Goal: Information Seeking & Learning: Understand process/instructions

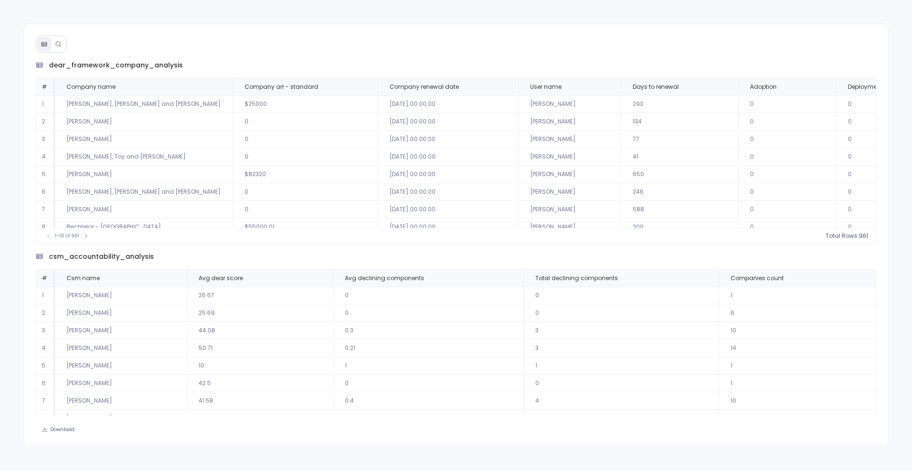
click at [61, 41] on icon at bounding box center [58, 44] width 7 height 7
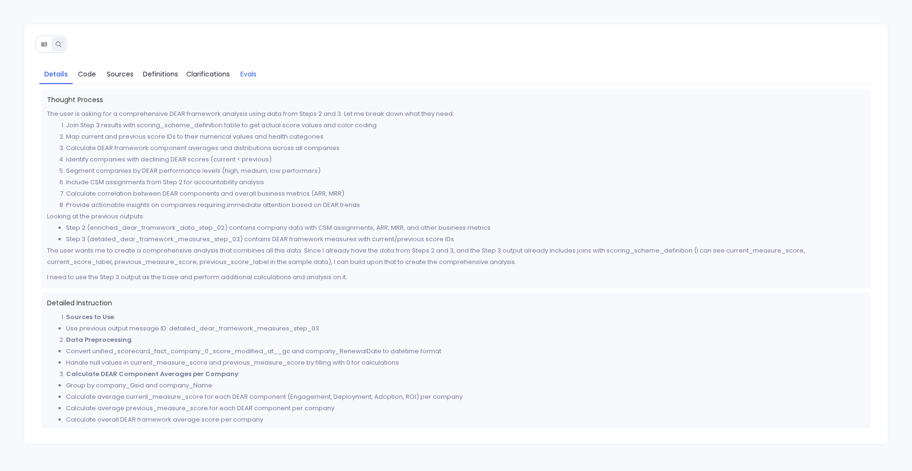
click at [241, 73] on span "Evals" at bounding box center [248, 74] width 16 height 10
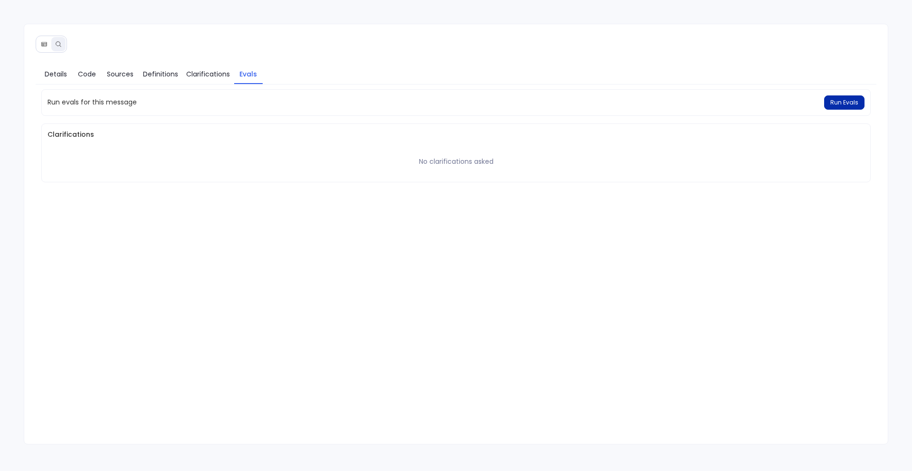
click at [830, 97] on button "Run Evals" at bounding box center [844, 102] width 40 height 14
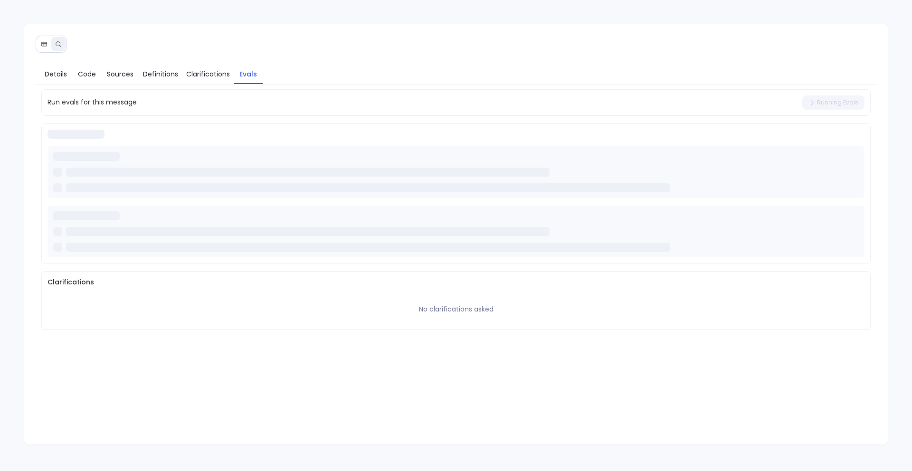
click at [222, 232] on div at bounding box center [308, 231] width 484 height 9
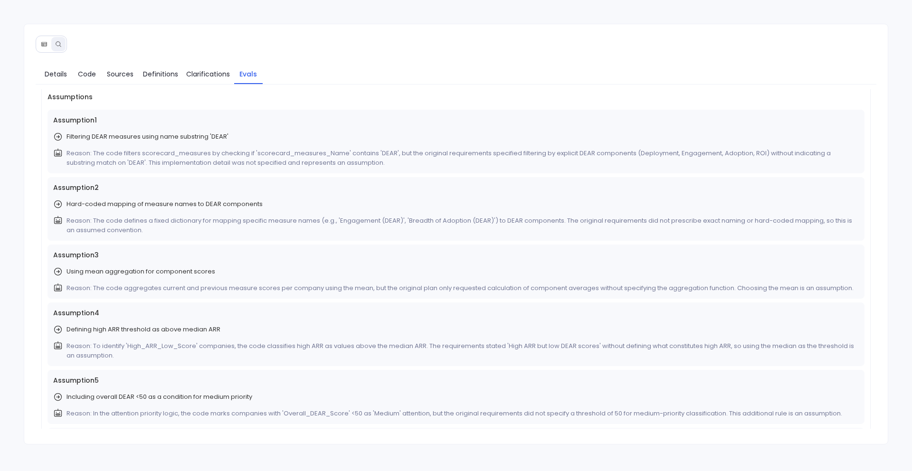
scroll to position [111, 0]
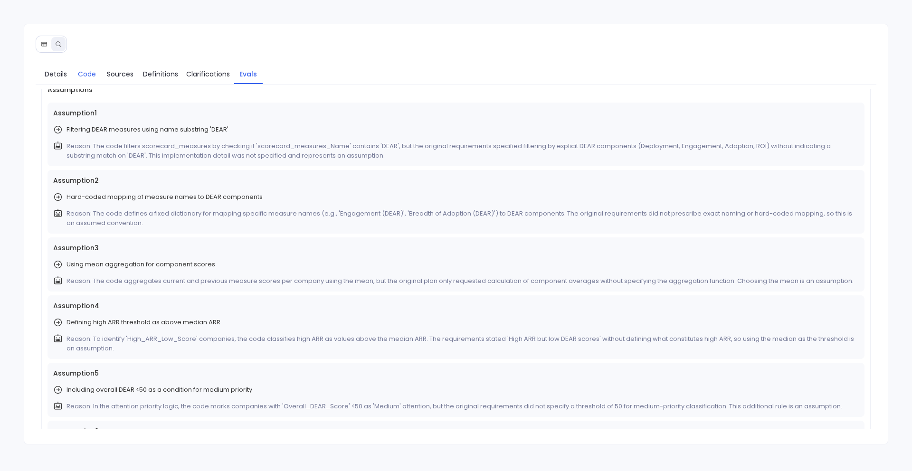
click at [76, 71] on link "Code" at bounding box center [87, 74] width 28 height 20
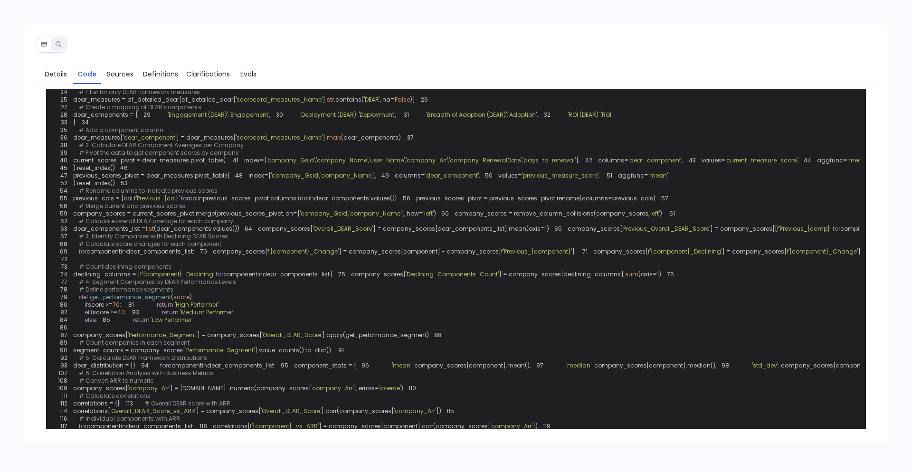
scroll to position [0, 0]
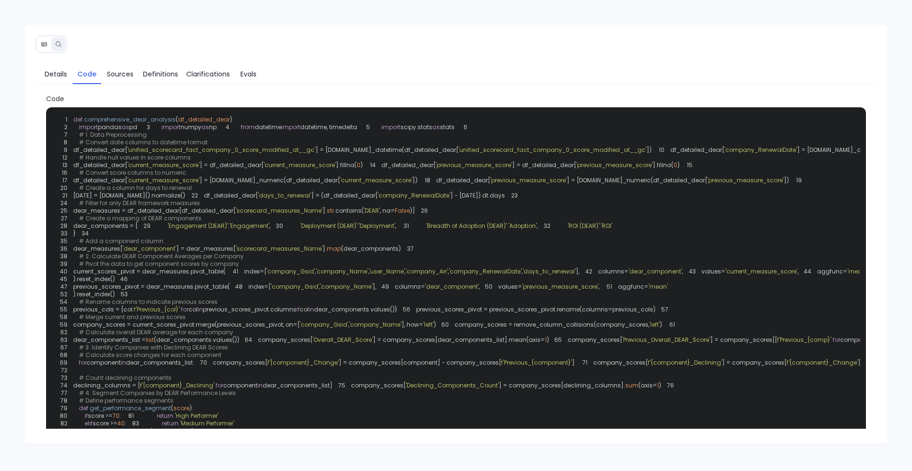
click at [309, 184] on span "] = pd.to_numeric(df_detailed_dear[" at bounding box center [269, 180] width 141 height 8
click at [60, 76] on span "Details" at bounding box center [56, 74] width 22 height 10
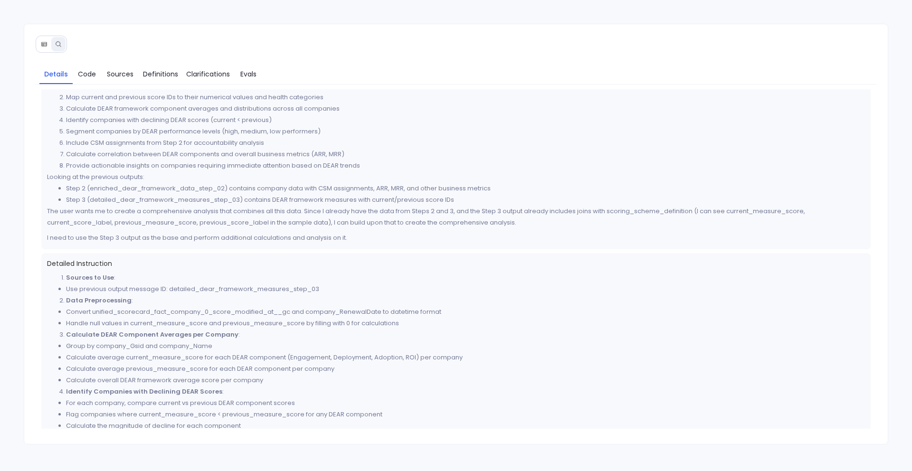
scroll to position [98, 0]
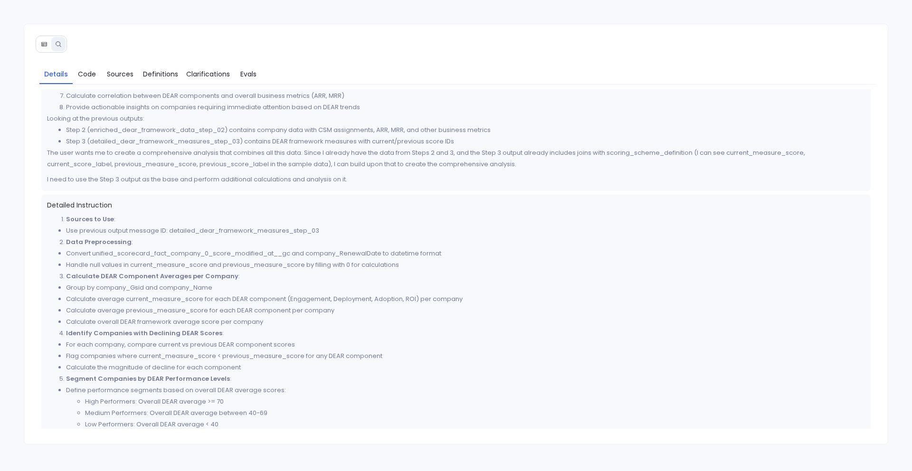
click at [42, 44] on icon at bounding box center [44, 44] width 7 height 7
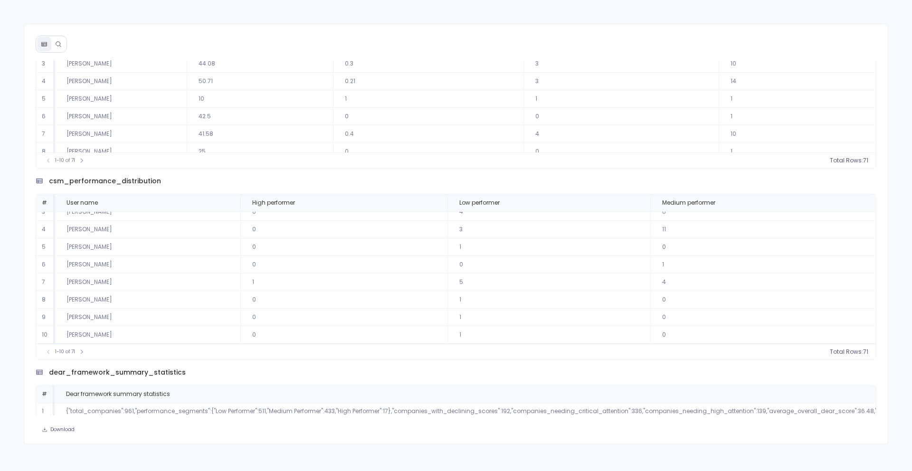
scroll to position [290, 0]
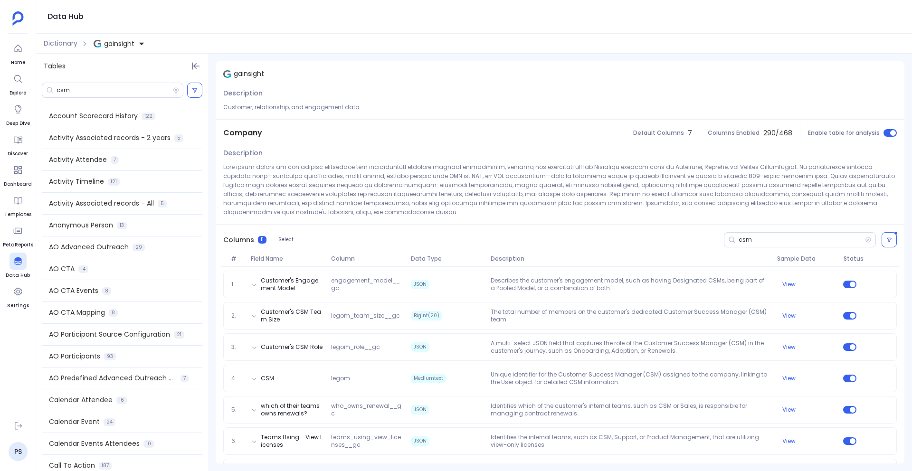
scroll to position [9, 0]
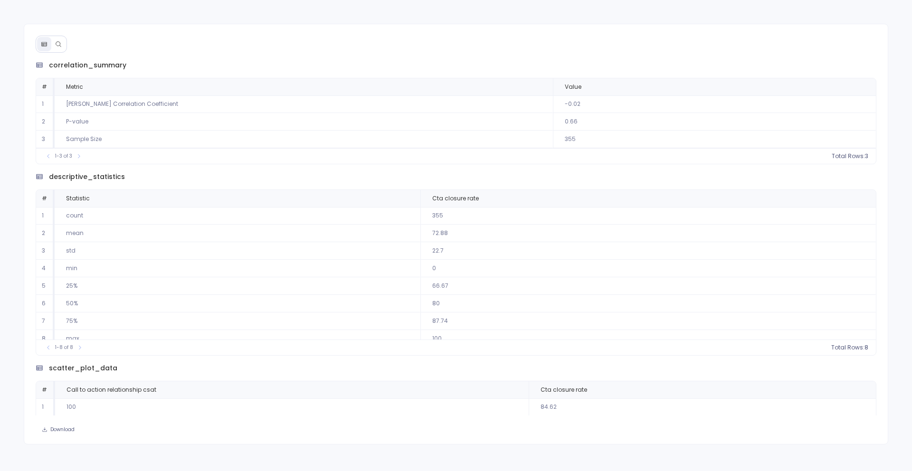
scroll to position [8, 0]
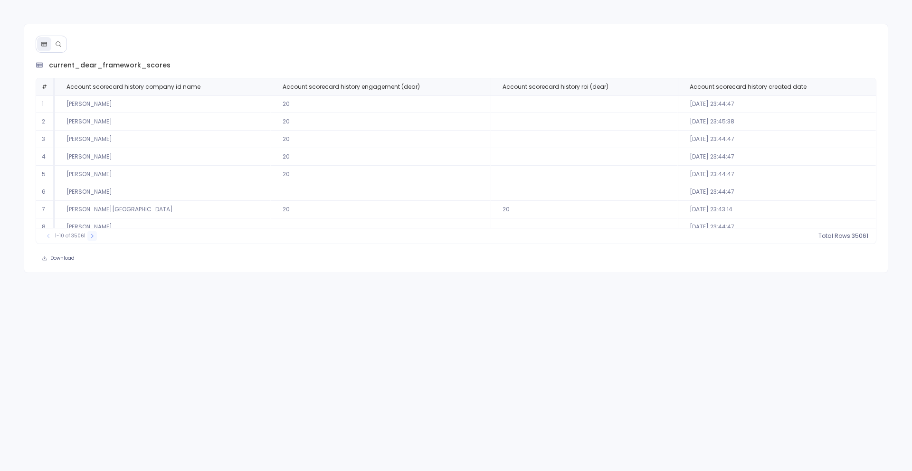
click at [90, 236] on icon at bounding box center [92, 236] width 6 height 6
click at [91, 236] on button at bounding box center [95, 235] width 9 height 9
click at [92, 236] on button at bounding box center [96, 235] width 9 height 9
click at [90, 236] on div "41-50 of 35061" at bounding box center [72, 235] width 67 height 9
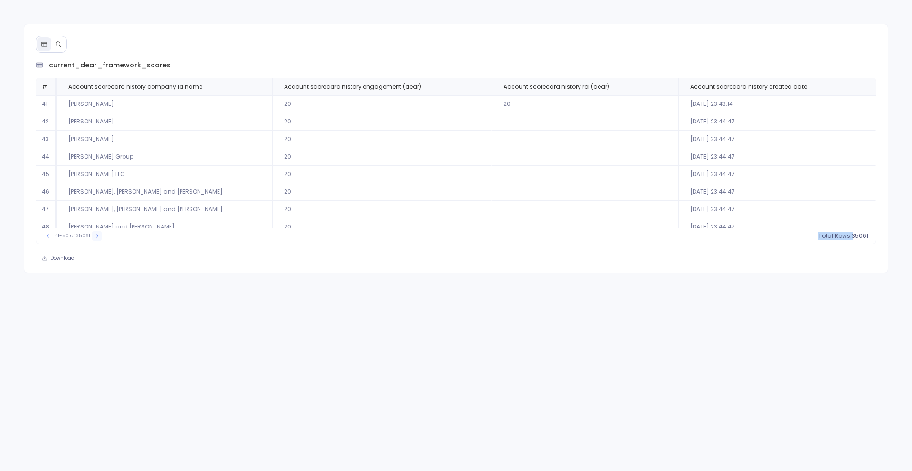
click at [90, 236] on div "41-50 of 35061" at bounding box center [72, 235] width 67 height 9
click at [94, 236] on icon at bounding box center [97, 236] width 6 height 6
click at [95, 236] on icon at bounding box center [98, 236] width 6 height 6
click at [94, 236] on icon at bounding box center [97, 236] width 6 height 6
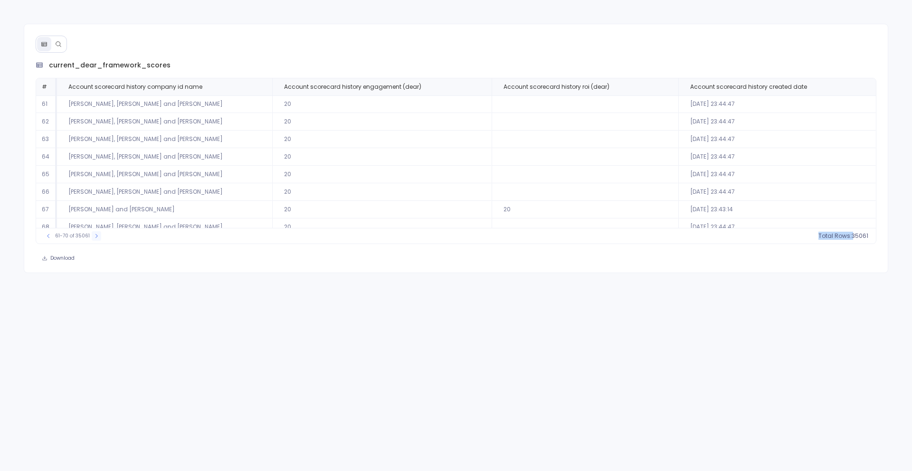
click at [94, 236] on icon at bounding box center [97, 236] width 6 height 6
click at [95, 236] on icon at bounding box center [98, 236] width 6 height 6
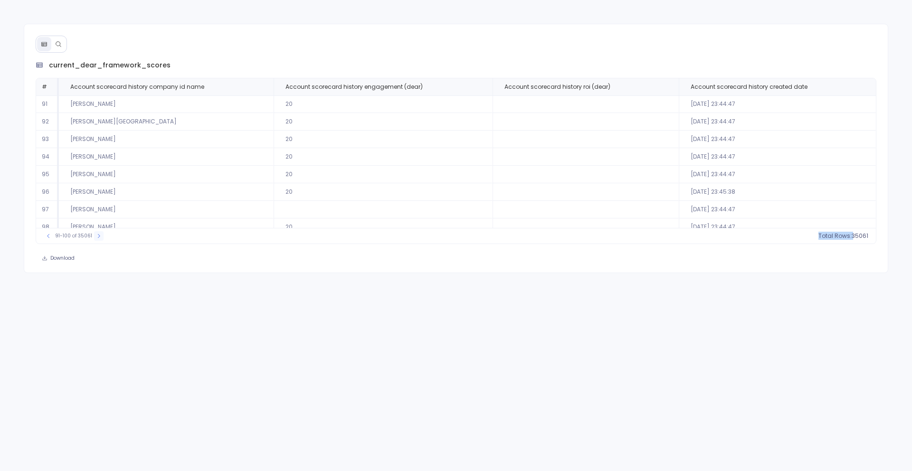
click at [96, 236] on icon at bounding box center [99, 236] width 6 height 6
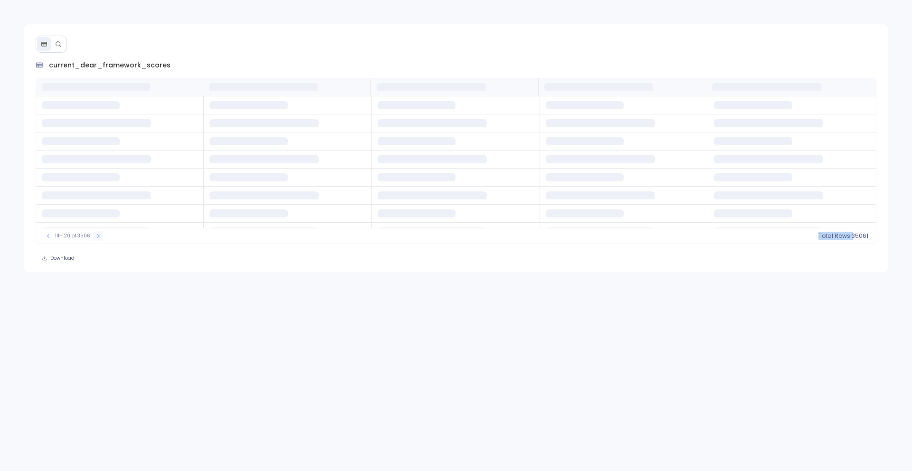
click at [95, 236] on icon at bounding box center [98, 236] width 6 height 6
click at [99, 236] on icon at bounding box center [100, 236] width 2 height 4
click at [98, 236] on icon at bounding box center [100, 236] width 6 height 6
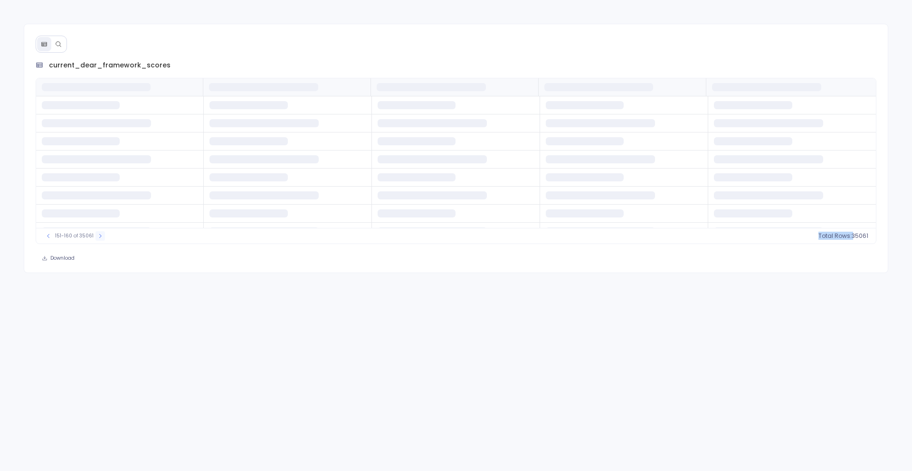
click at [99, 236] on icon at bounding box center [100, 236] width 2 height 4
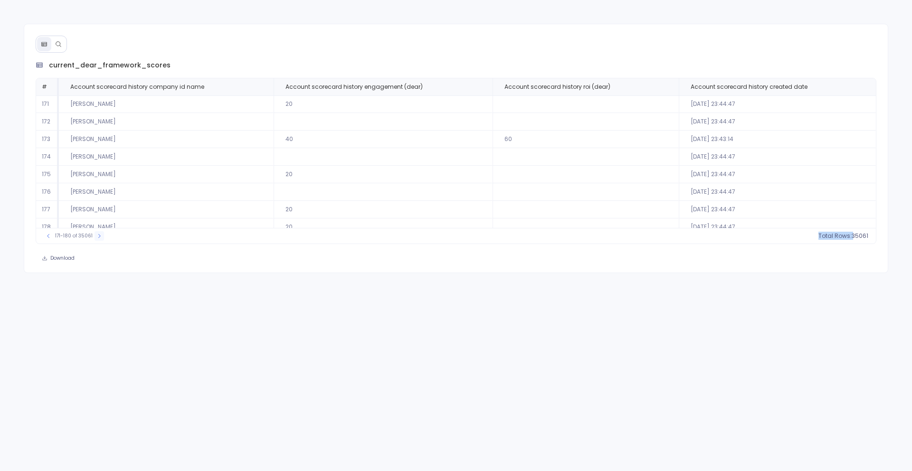
click at [98, 236] on icon at bounding box center [99, 236] width 2 height 4
click at [98, 236] on icon at bounding box center [100, 236] width 6 height 6
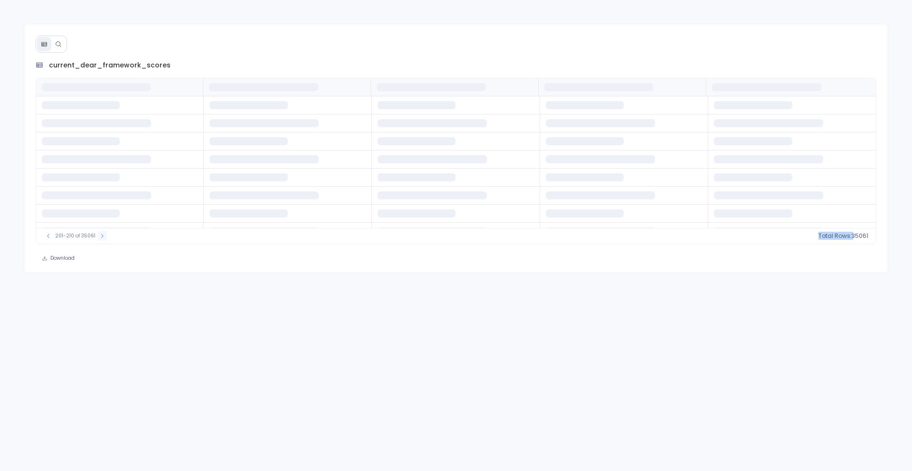
click at [99, 236] on icon at bounding box center [102, 236] width 6 height 6
click at [100, 236] on icon at bounding box center [103, 236] width 6 height 6
click at [101, 236] on icon at bounding box center [104, 236] width 6 height 6
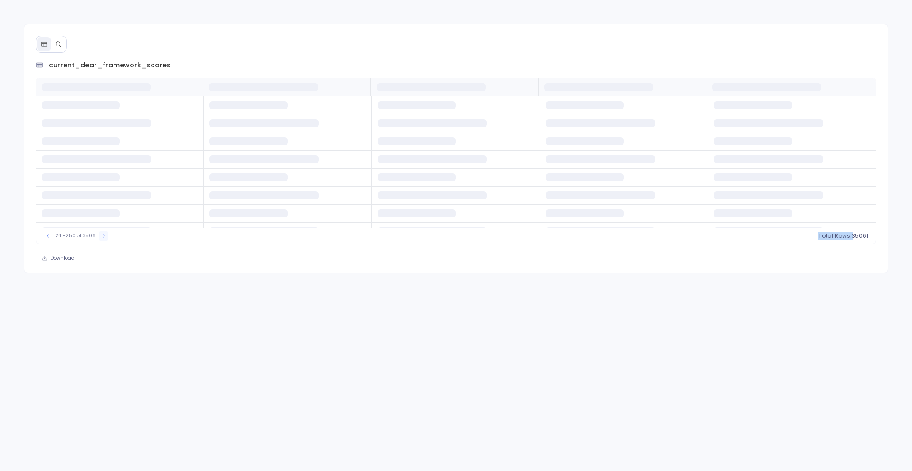
click at [101, 236] on icon at bounding box center [104, 236] width 6 height 6
click at [100, 236] on icon at bounding box center [103, 236] width 6 height 6
click at [101, 236] on icon at bounding box center [104, 236] width 6 height 6
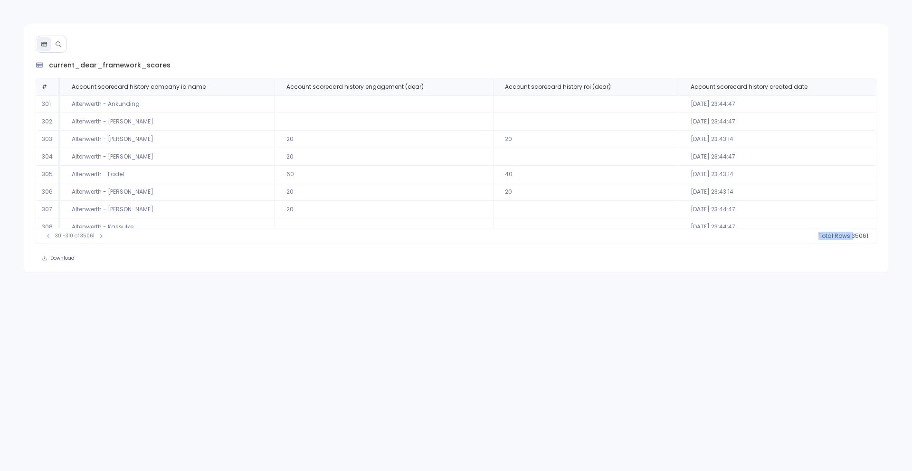
click at [54, 43] on button at bounding box center [58, 44] width 14 height 14
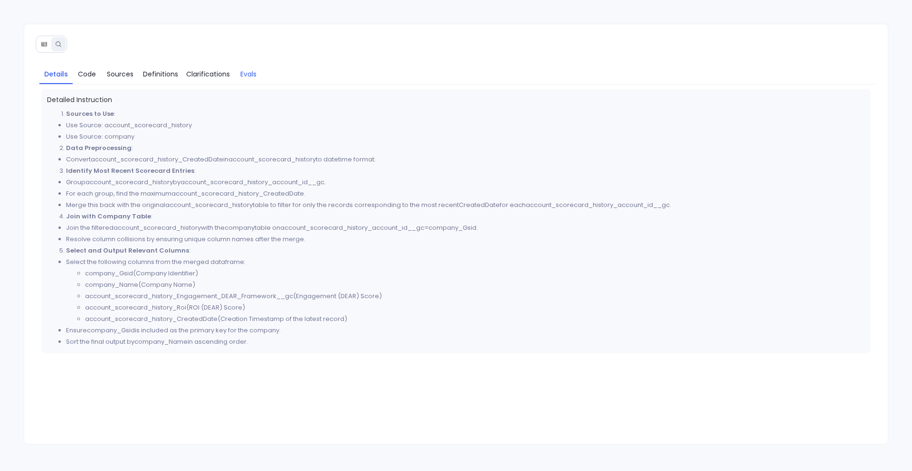
click at [246, 77] on span "Evals" at bounding box center [248, 74] width 16 height 10
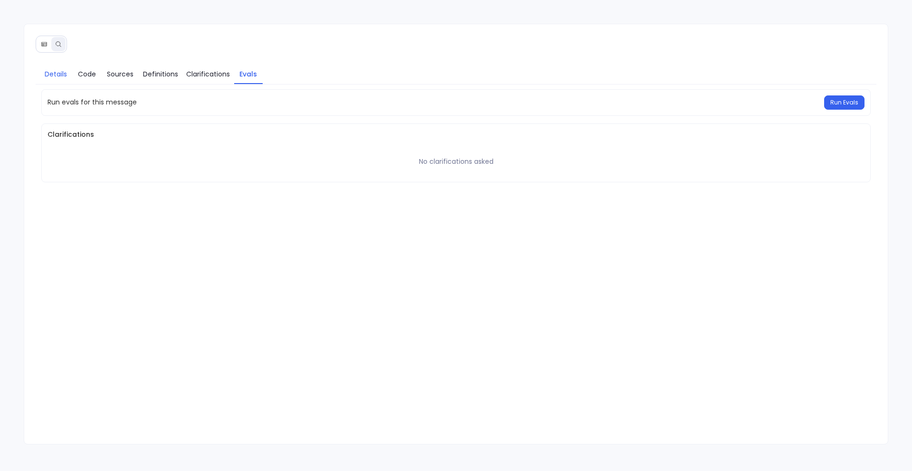
click at [66, 74] on span "Details" at bounding box center [56, 74] width 22 height 10
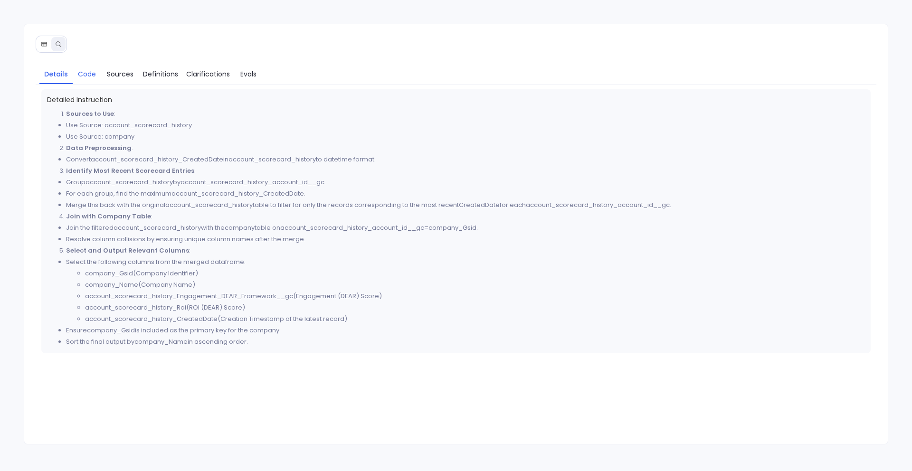
click at [92, 78] on span "Code" at bounding box center [87, 74] width 18 height 10
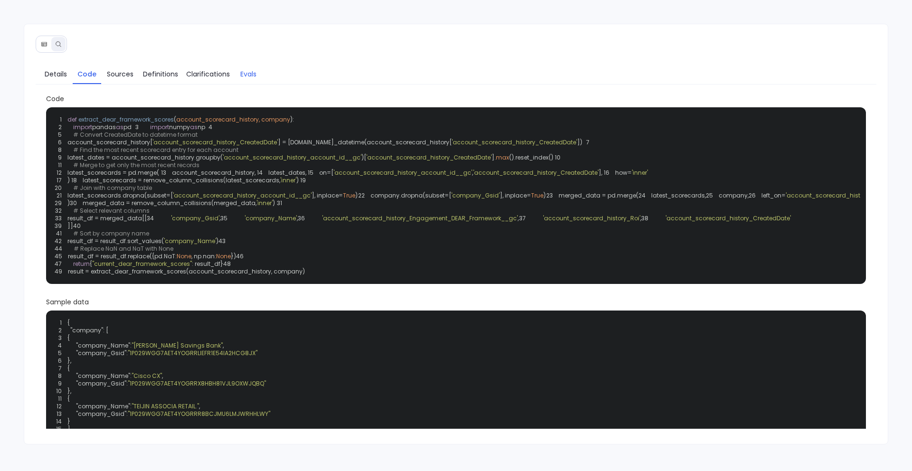
click at [250, 71] on span "Evals" at bounding box center [248, 74] width 16 height 10
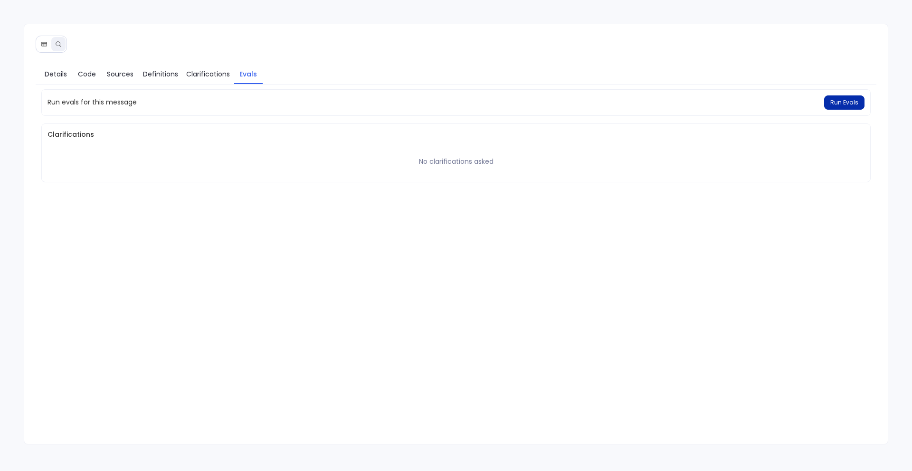
click at [839, 99] on span "Run Evals" at bounding box center [844, 103] width 28 height 8
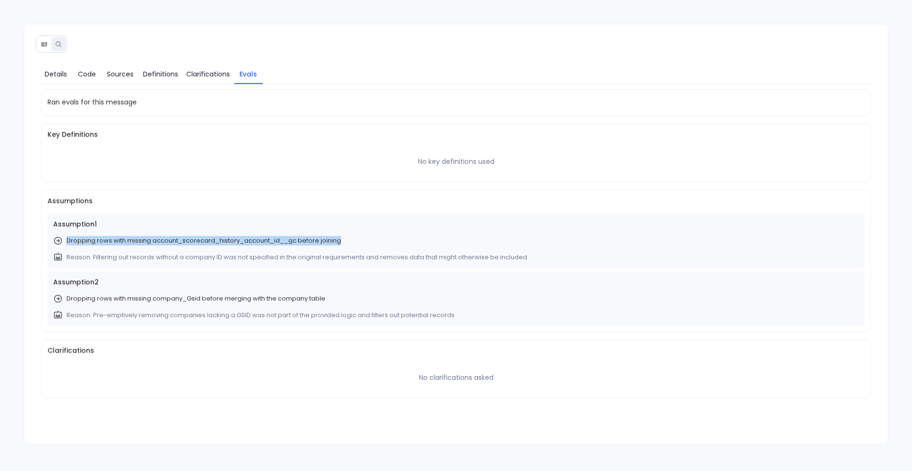
drag, startPoint x: 79, startPoint y: 247, endPoint x: 343, endPoint y: 223, distance: 265.1
click at [343, 223] on div "Assumption 1 Dropping rows with missing account_scorecard_history_account_id__g…" at bounding box center [455, 241] width 817 height 54
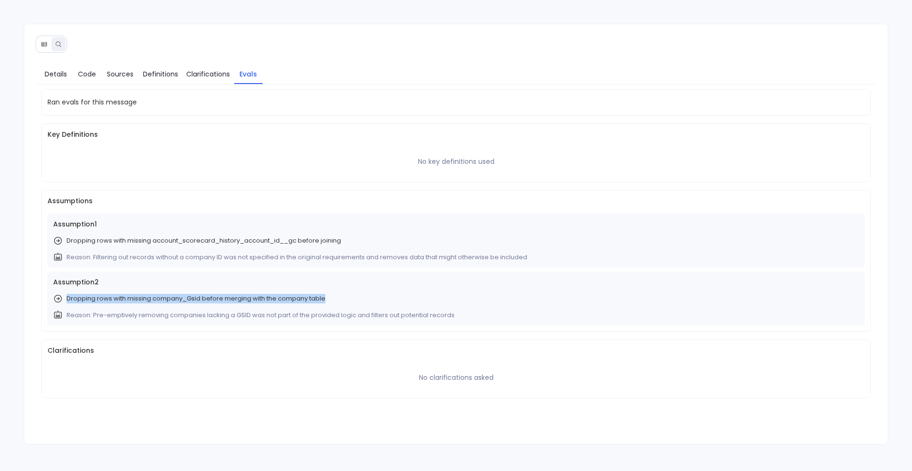
drag, startPoint x: 341, startPoint y: 283, endPoint x: 335, endPoint y: 303, distance: 21.8
click at [335, 303] on div "Assumption 2 Dropping rows with missing company_Gsid before merging with the co…" at bounding box center [455, 299] width 817 height 54
click at [68, 80] on link "Details" at bounding box center [55, 74] width 33 height 20
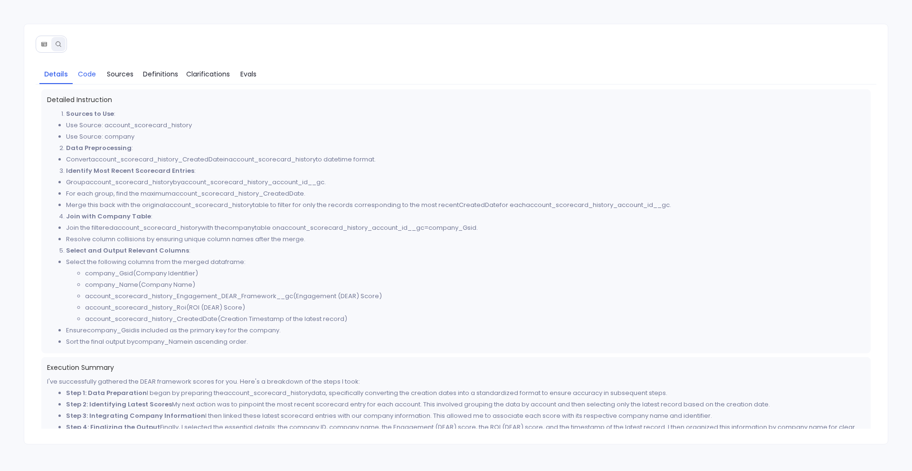
click at [94, 73] on span "Code" at bounding box center [87, 74] width 18 height 10
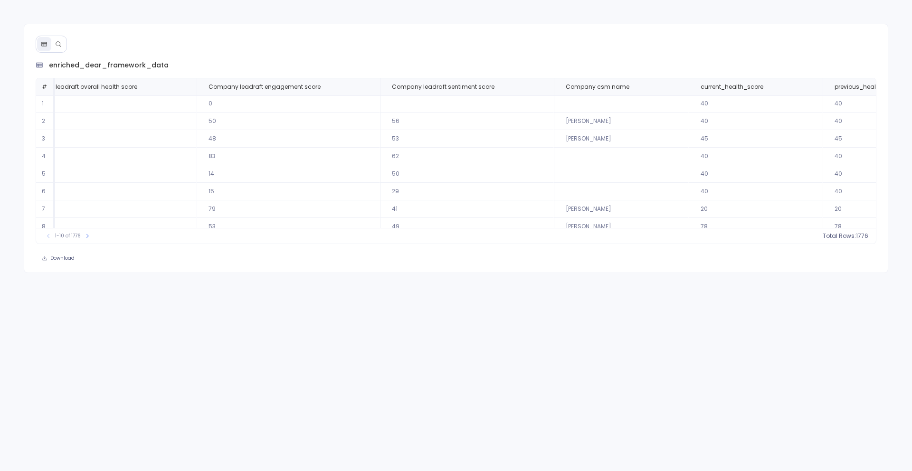
scroll to position [0, 1092]
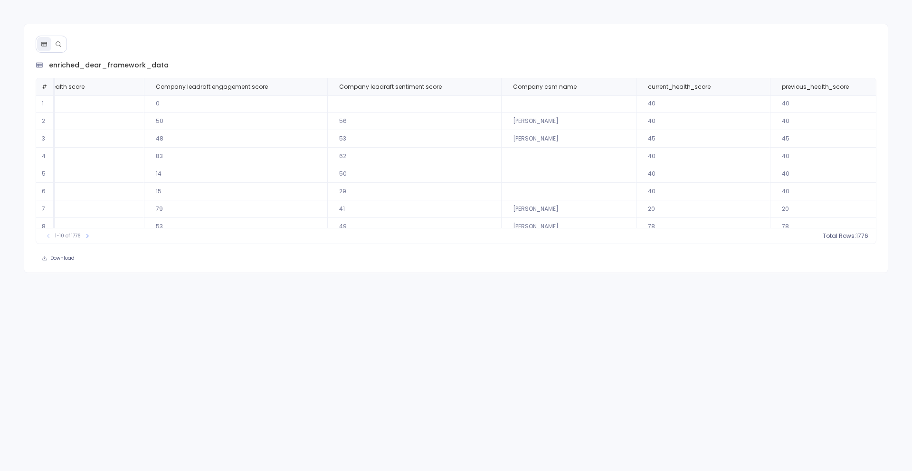
click at [61, 47] on button at bounding box center [58, 44] width 14 height 14
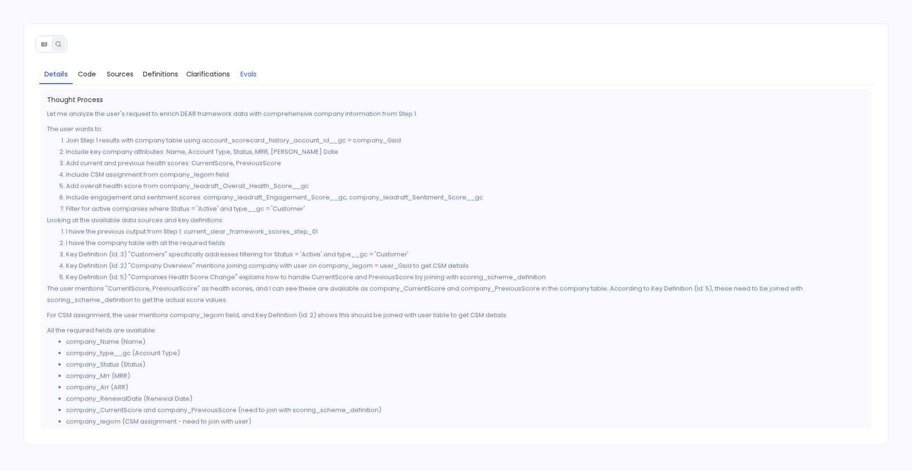
click at [256, 72] on span "Evals" at bounding box center [248, 74] width 16 height 10
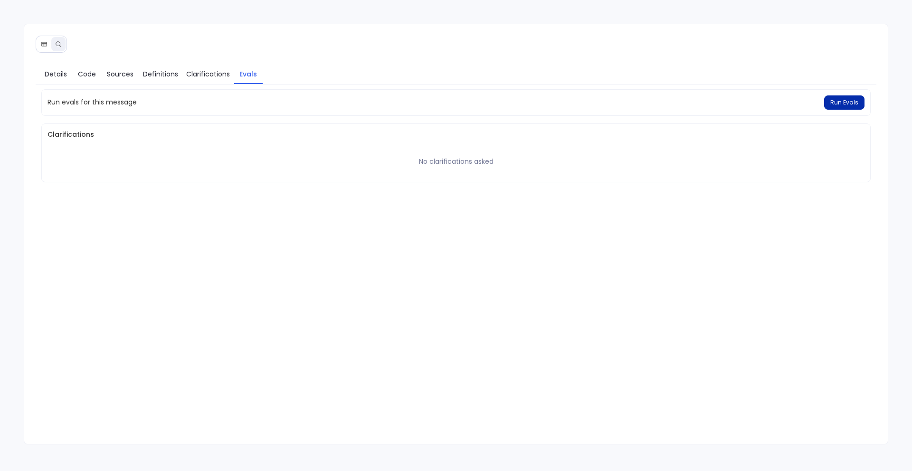
click at [845, 99] on span "Run Evals" at bounding box center [844, 103] width 28 height 8
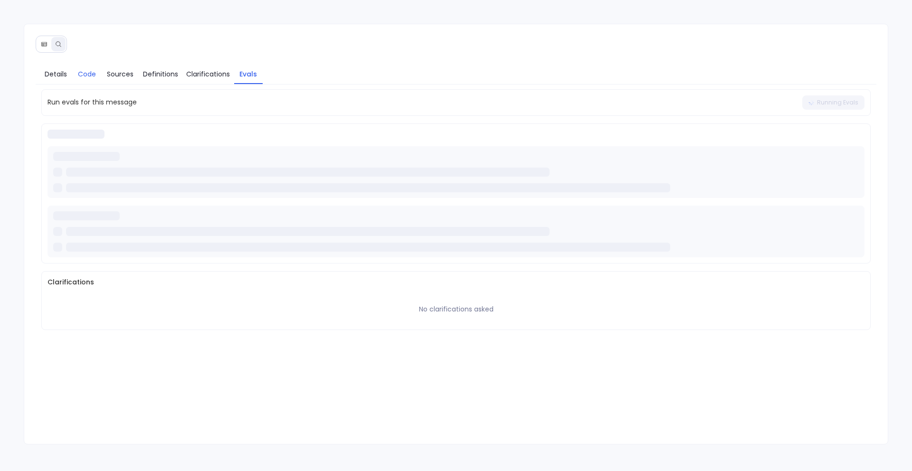
click at [88, 77] on span "Code" at bounding box center [87, 74] width 18 height 10
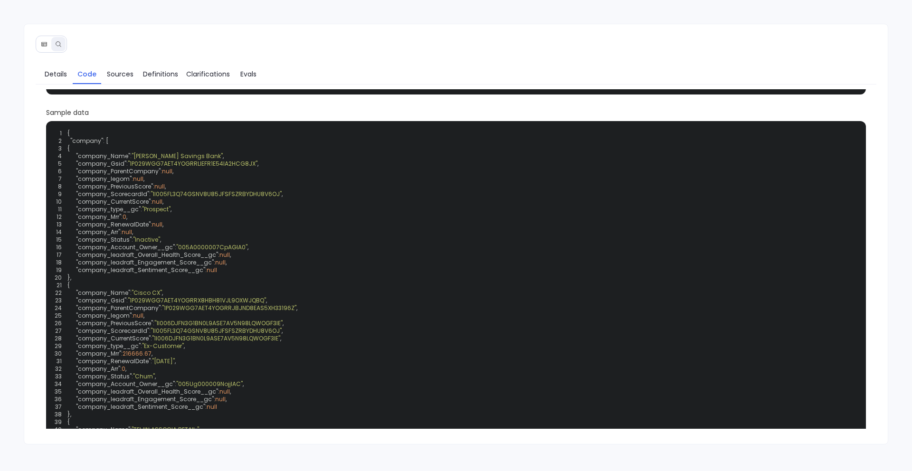
scroll to position [204, 0]
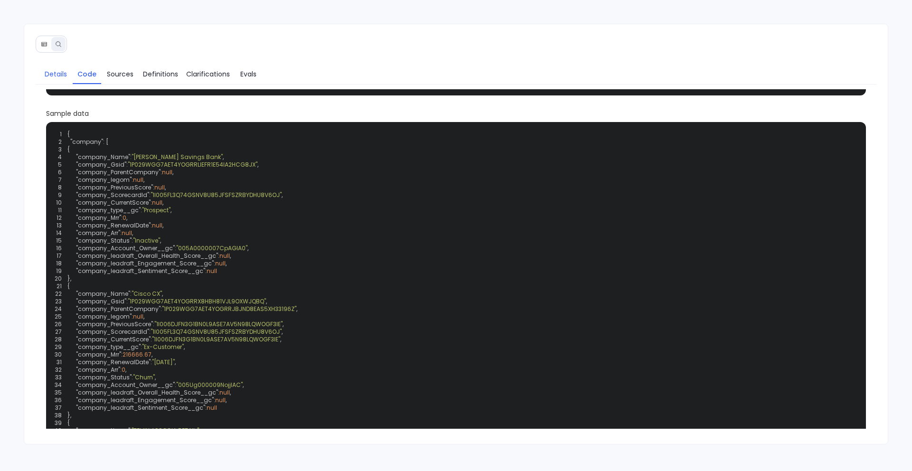
click at [55, 80] on link "Details" at bounding box center [55, 74] width 33 height 20
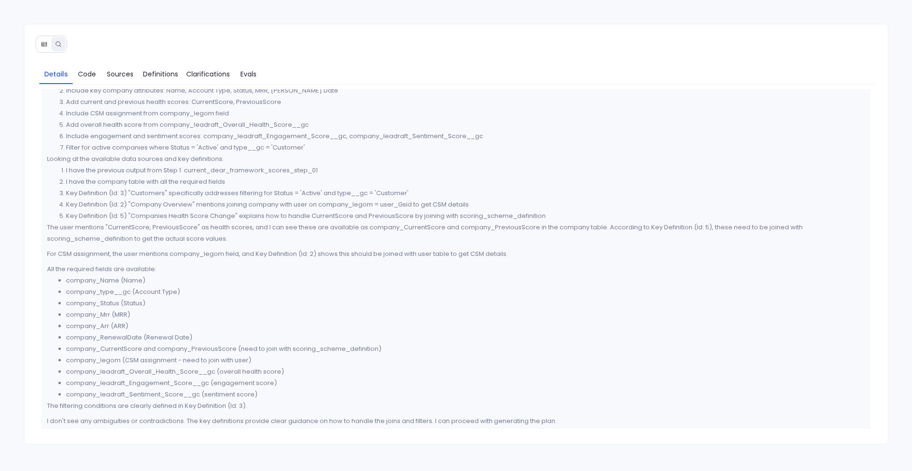
scroll to position [63, 0]
click at [169, 221] on p "The user mentions "CurrentScore, PreviousScore" as health scores, and I can see…" at bounding box center [456, 231] width 818 height 23
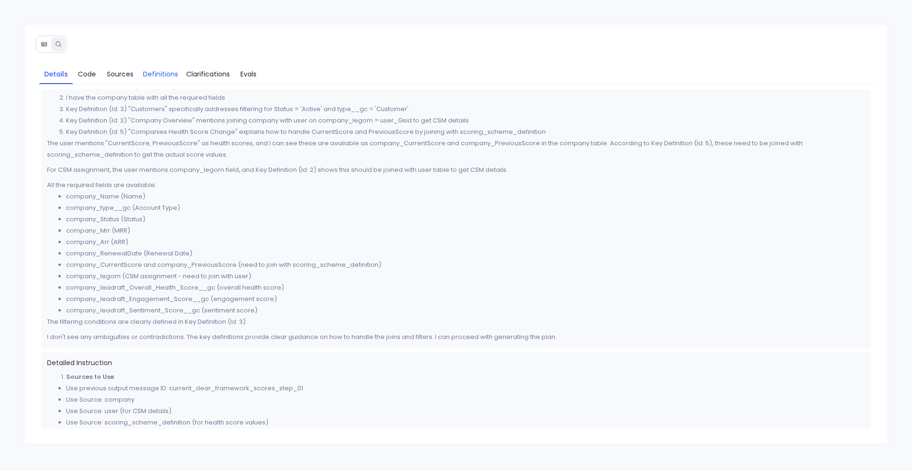
click at [158, 75] on span "Definitions" at bounding box center [160, 74] width 35 height 10
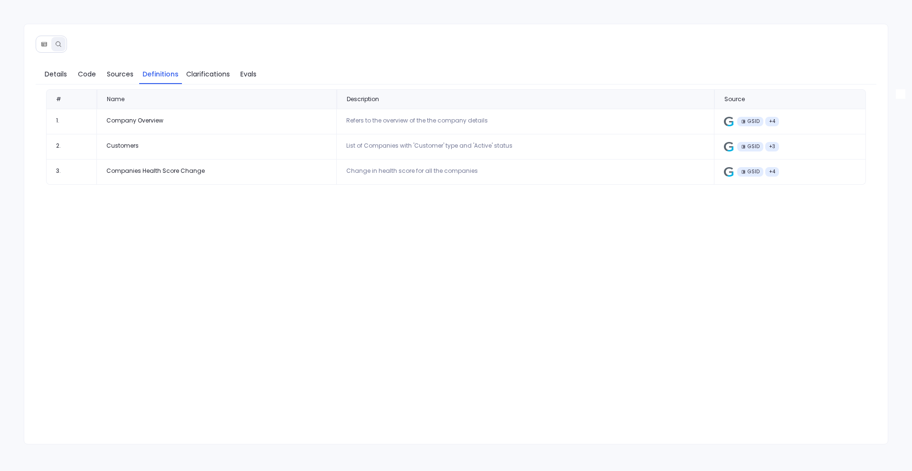
click at [52, 61] on div "Details Code Sources Definitions Clarifications Evals" at bounding box center [456, 72] width 841 height 24
click at [54, 71] on span "Details" at bounding box center [56, 74] width 22 height 10
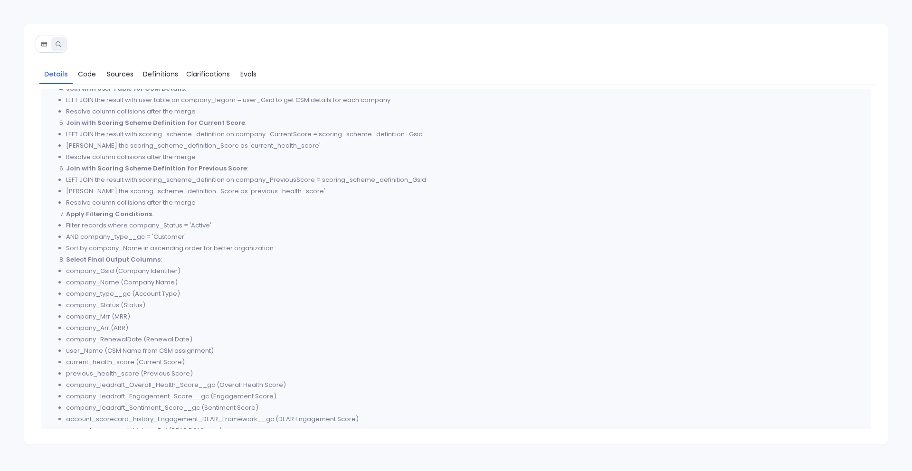
scroll to position [692, 0]
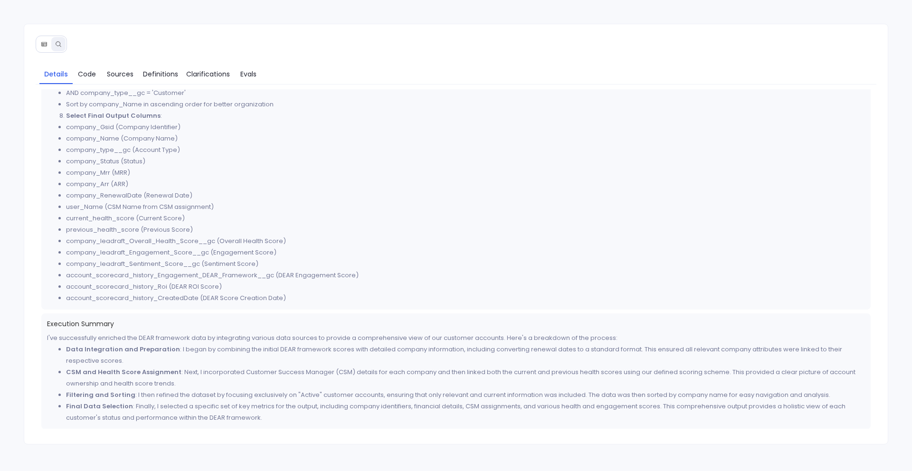
click at [39, 47] on button at bounding box center [44, 44] width 14 height 14
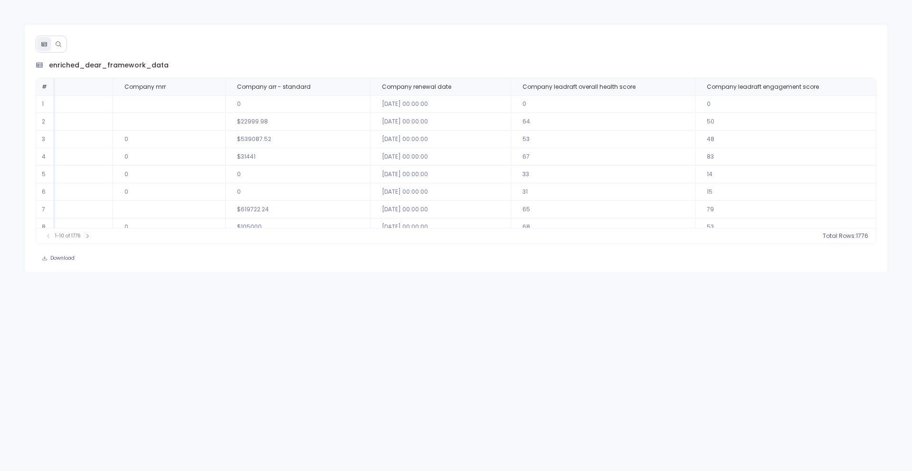
scroll to position [0, 579]
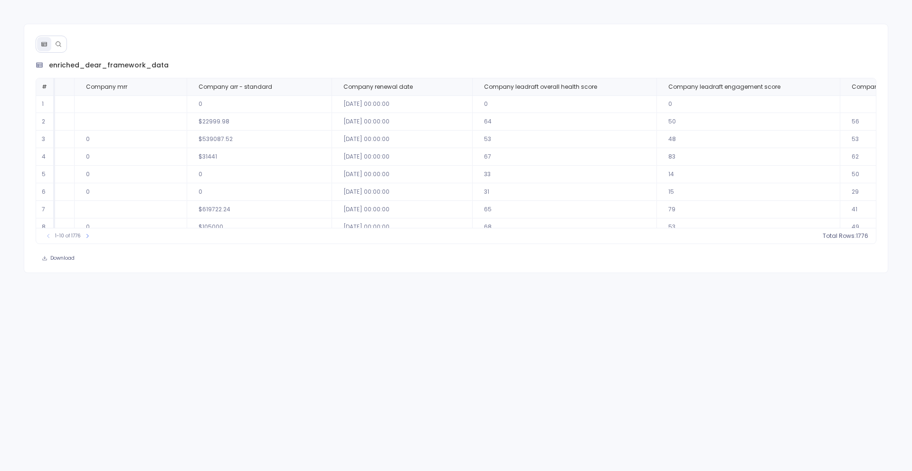
click at [332, 193] on td "2025-12-27 00:00:00" at bounding box center [402, 192] width 141 height 18
click at [332, 194] on td "2025-12-27 00:00:00" at bounding box center [402, 192] width 141 height 18
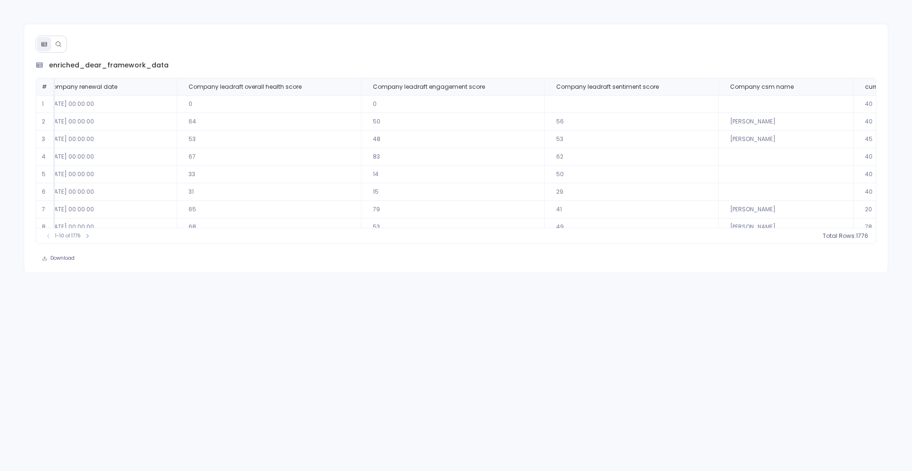
scroll to position [0, 548]
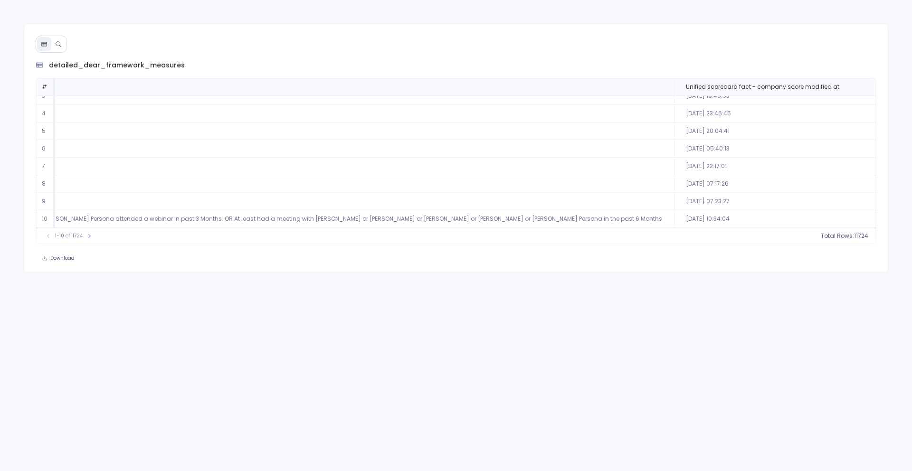
scroll to position [46, 2724]
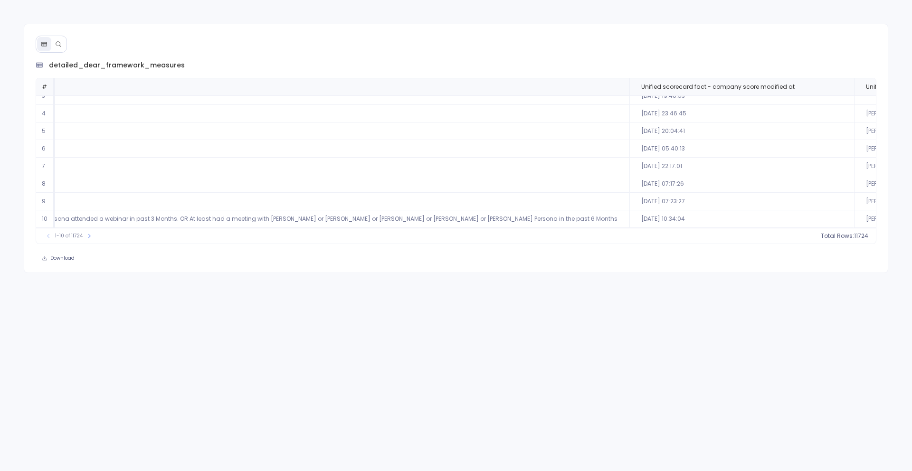
click at [52, 48] on button at bounding box center [58, 44] width 14 height 14
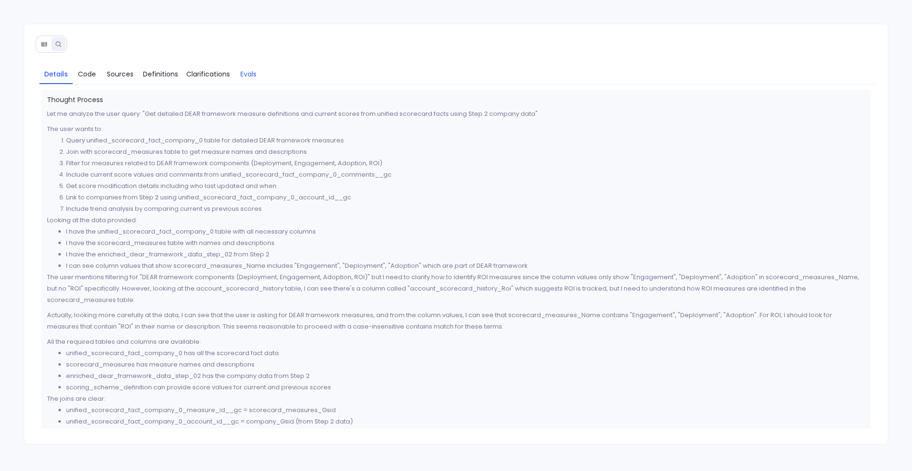
click at [244, 73] on span "Evals" at bounding box center [248, 74] width 16 height 10
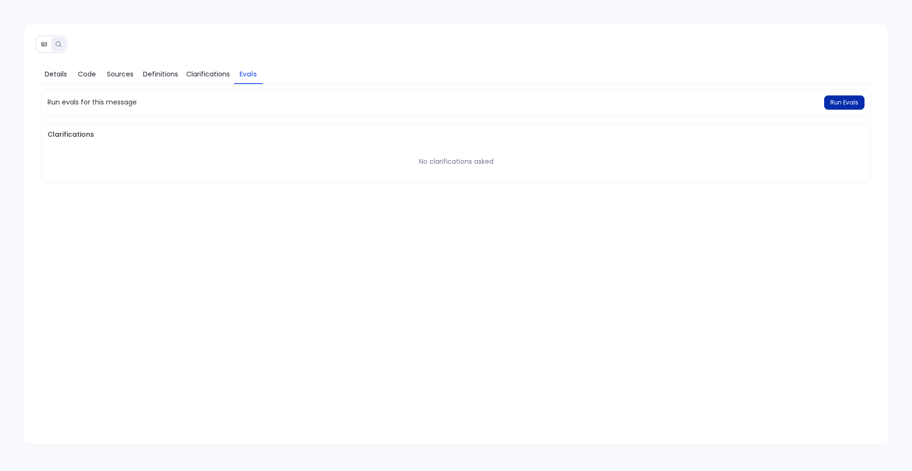
click at [837, 104] on span "Run Evals" at bounding box center [844, 103] width 28 height 8
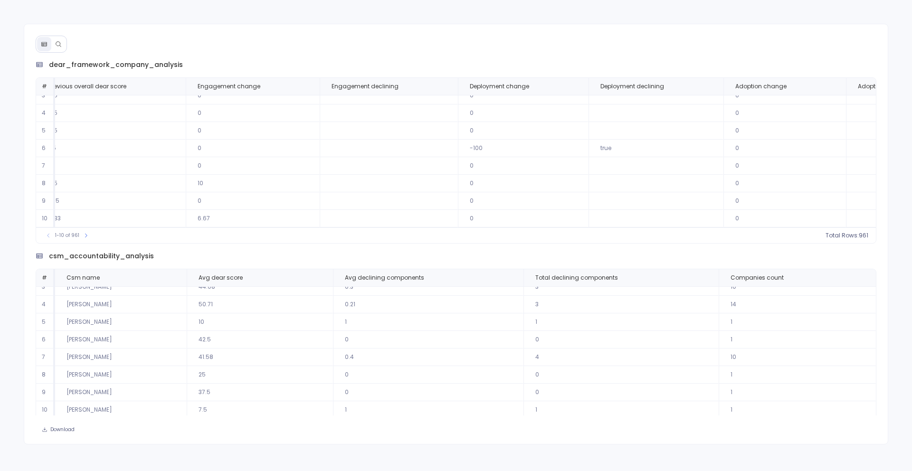
scroll to position [46, 1646]
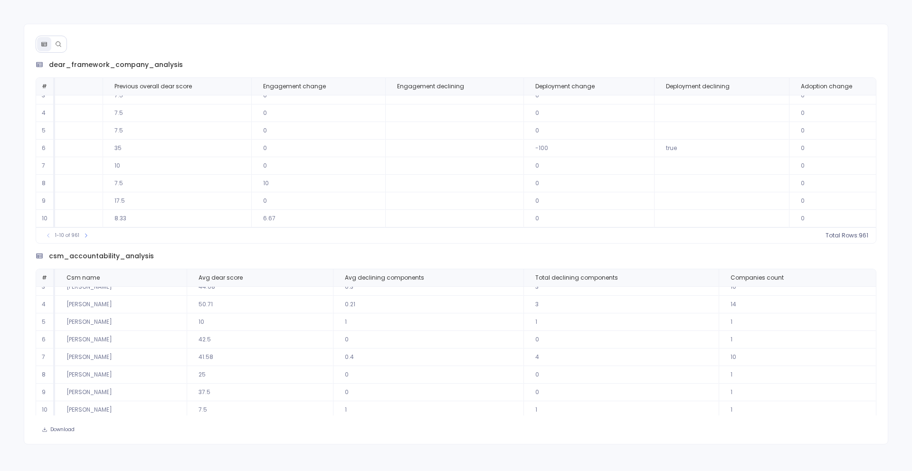
click at [62, 39] on button at bounding box center [58, 44] width 14 height 14
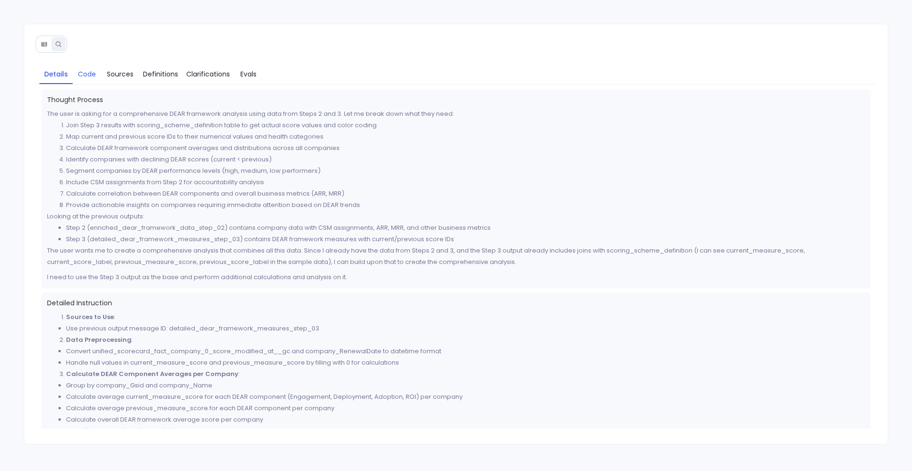
click at [79, 72] on span "Code" at bounding box center [87, 74] width 18 height 10
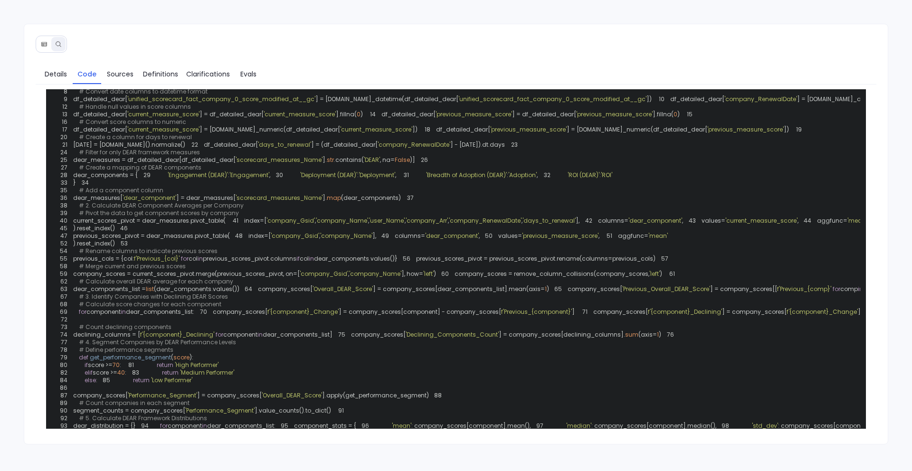
scroll to position [146, 0]
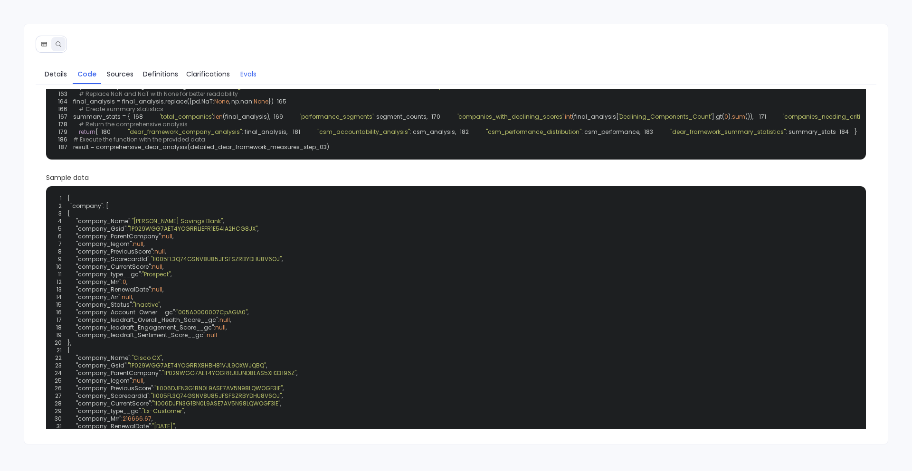
click at [240, 74] on span "Evals" at bounding box center [248, 74] width 16 height 10
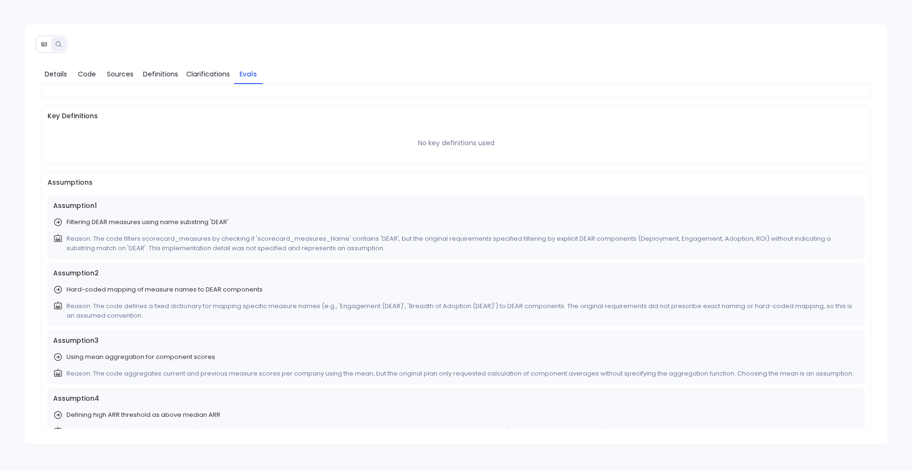
scroll to position [0, 0]
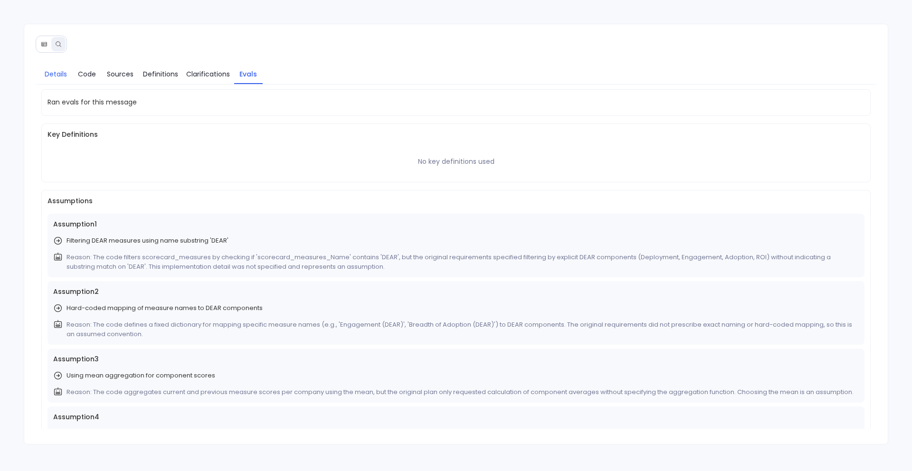
click at [53, 69] on span "Details" at bounding box center [56, 74] width 22 height 10
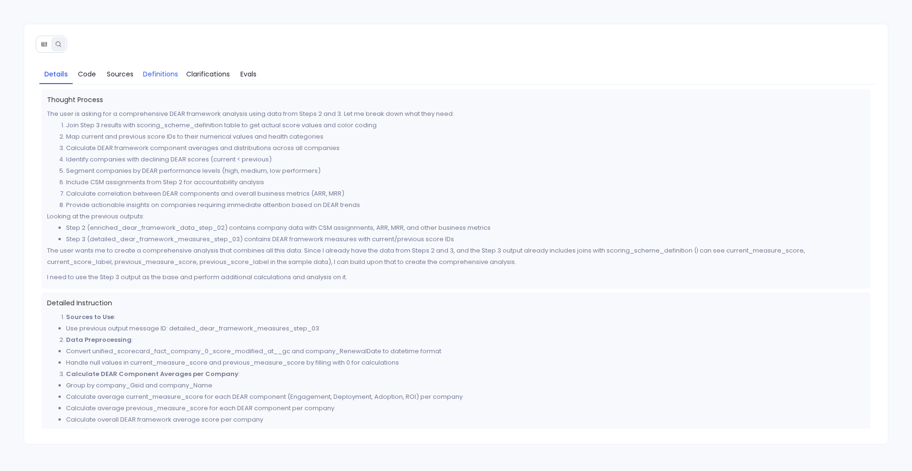
click at [151, 77] on span "Definitions" at bounding box center [160, 74] width 35 height 10
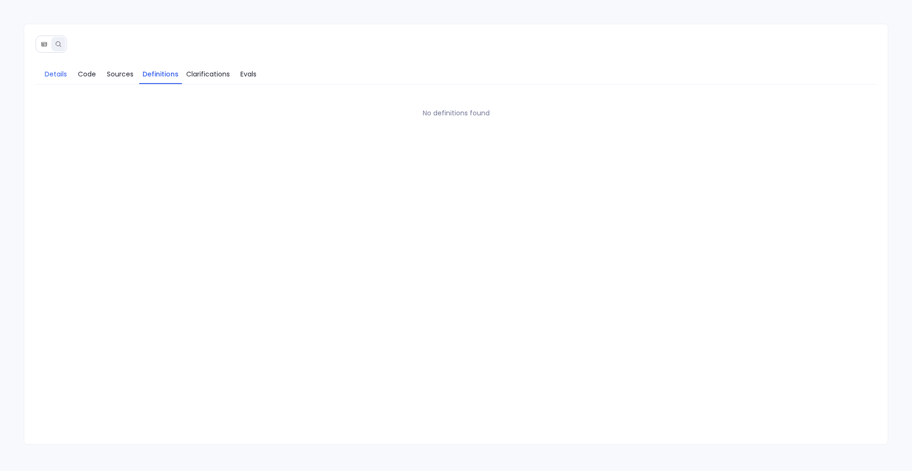
click at [56, 71] on span "Details" at bounding box center [56, 74] width 22 height 10
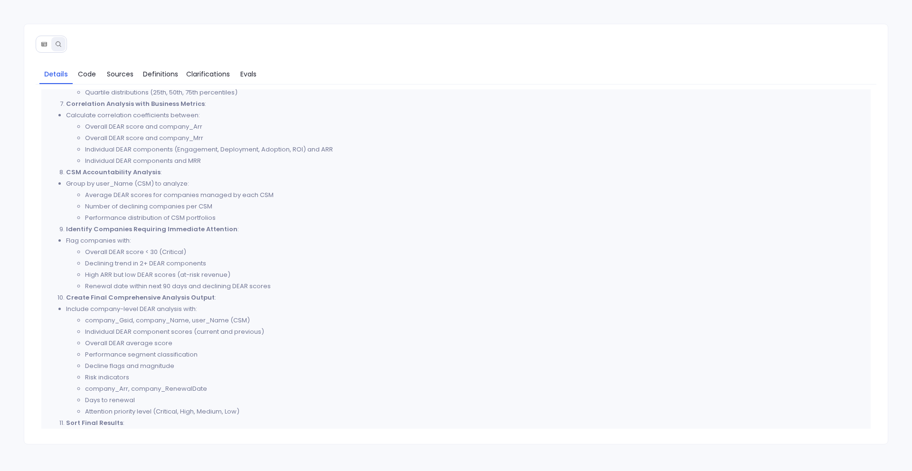
scroll to position [529, 0]
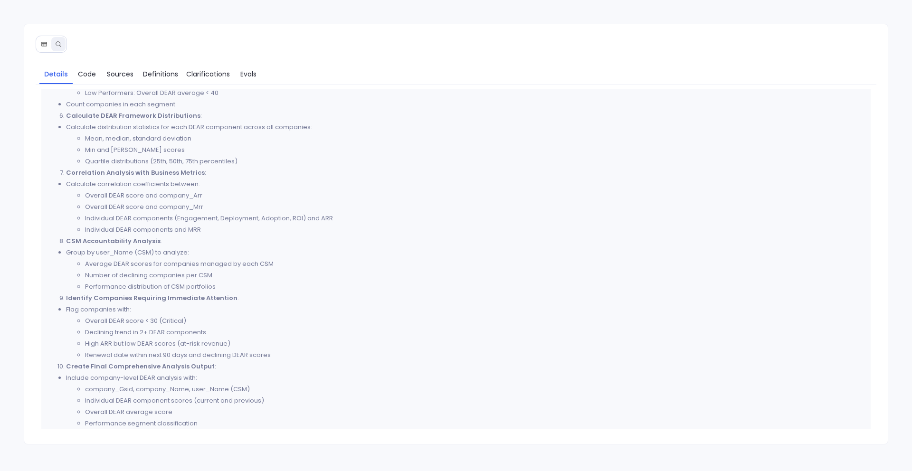
click at [104, 155] on li "Min and max scores" at bounding box center [475, 149] width 780 height 11
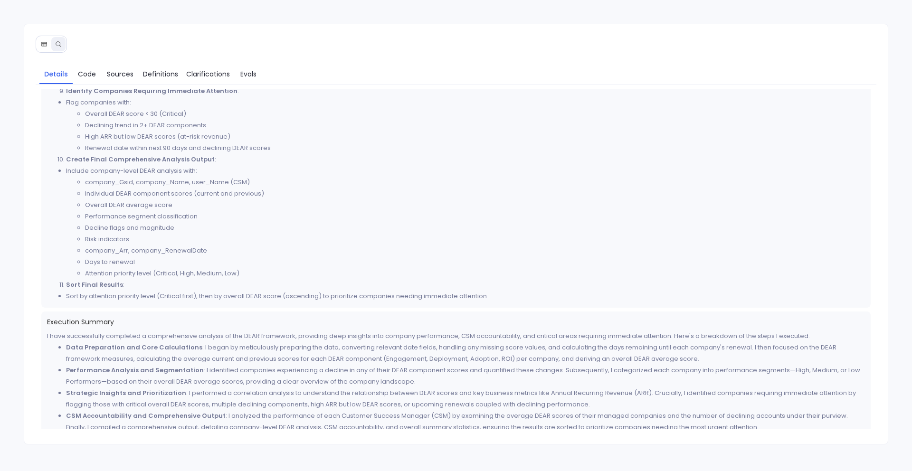
scroll to position [646, 0]
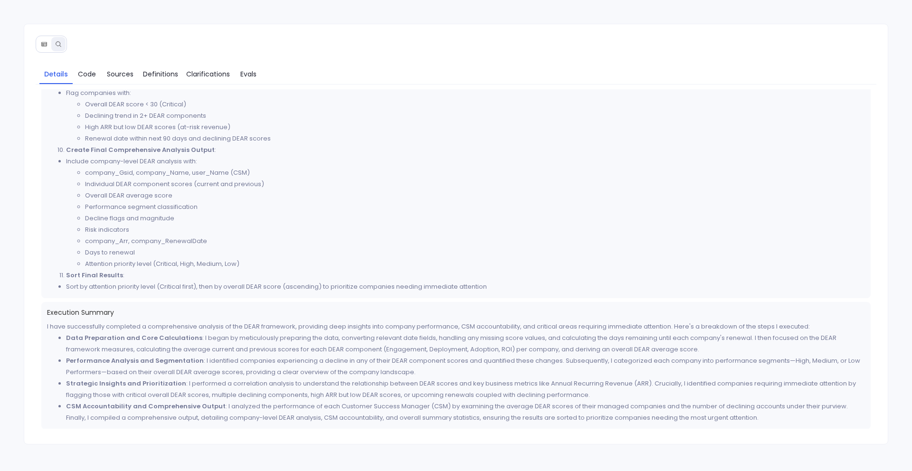
click at [44, 45] on icon at bounding box center [44, 44] width 7 height 7
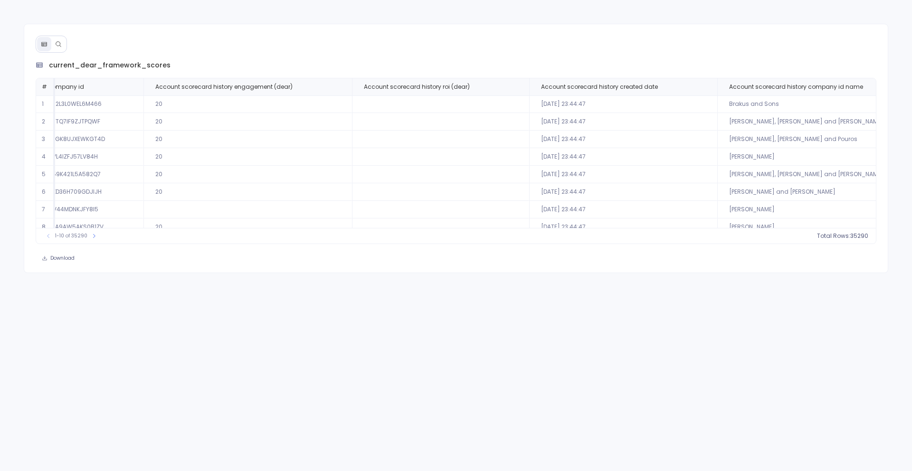
scroll to position [0, 128]
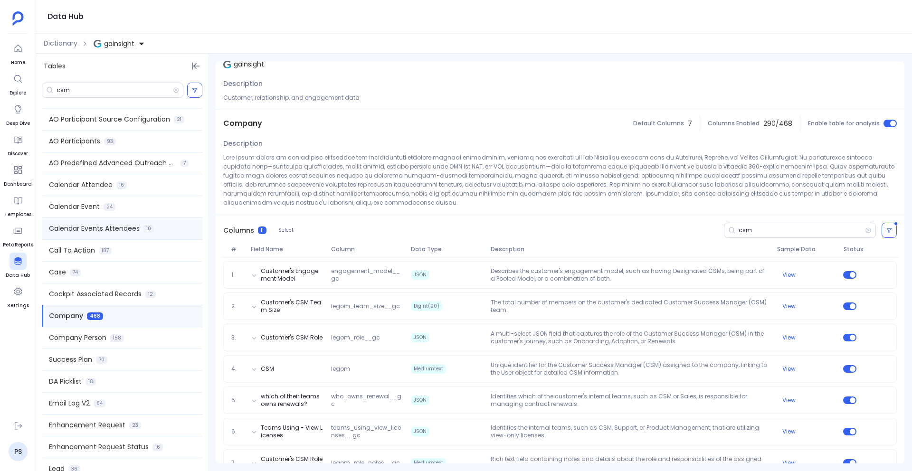
scroll to position [262, 0]
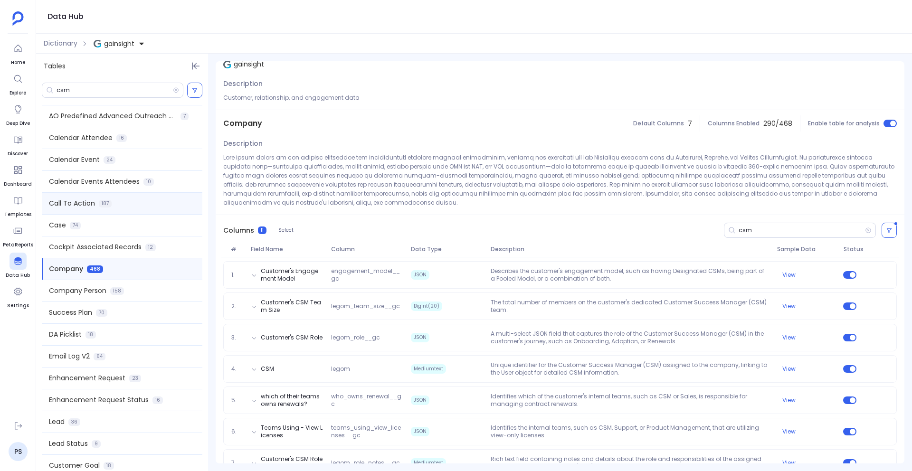
click at [104, 205] on span "187" at bounding box center [105, 204] width 13 height 8
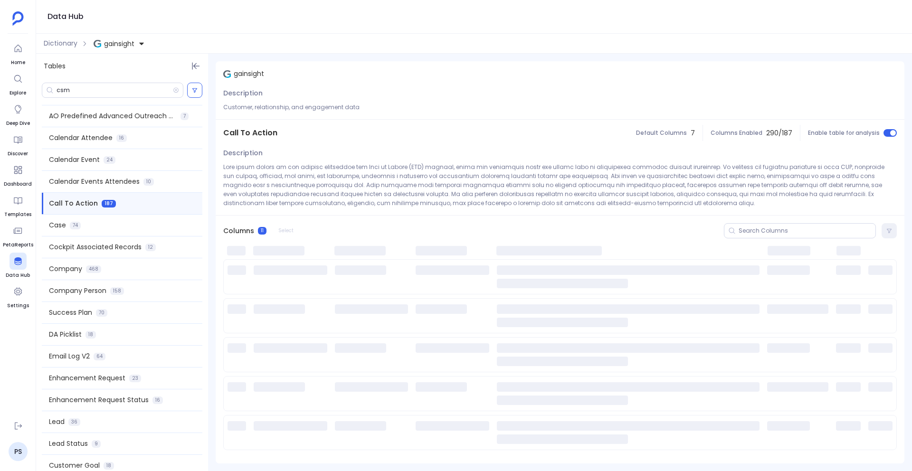
scroll to position [0, 0]
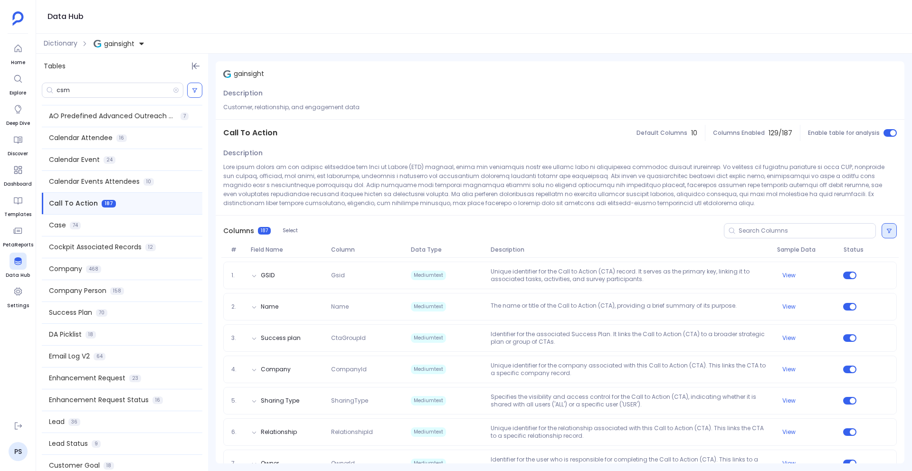
click at [886, 228] on icon at bounding box center [889, 231] width 6 height 6
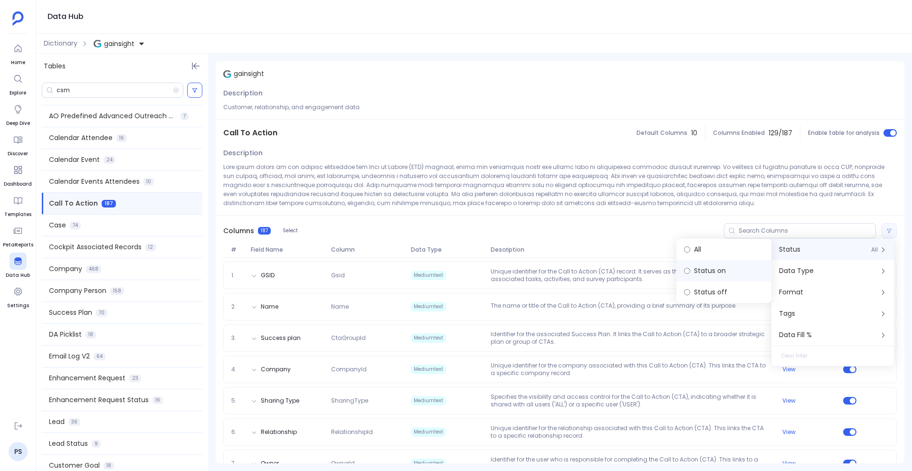
click at [719, 271] on label "Status on" at bounding box center [723, 270] width 95 height 21
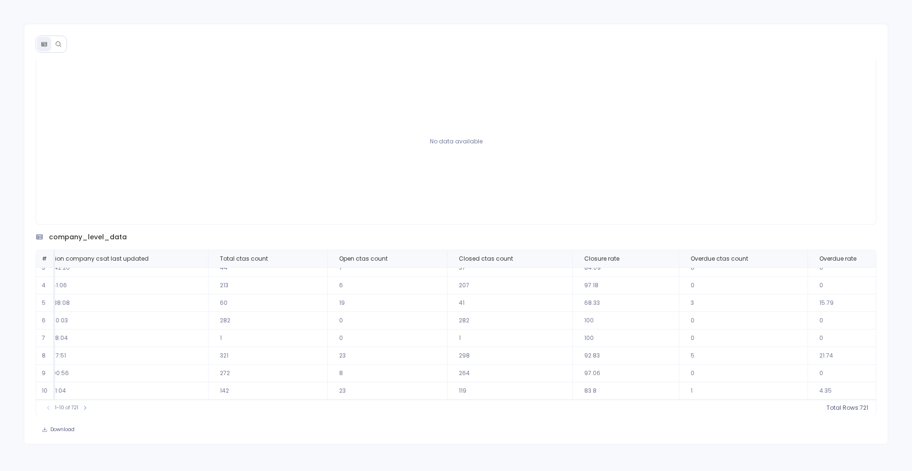
scroll to position [46, 0]
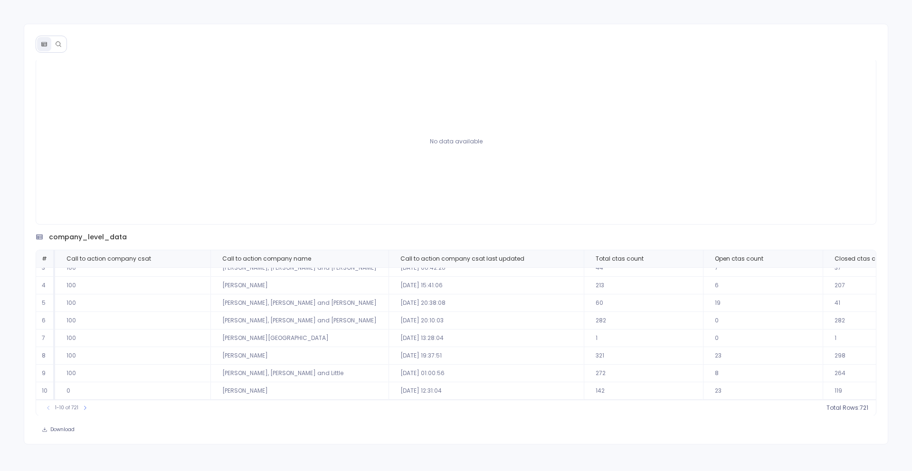
click at [63, 47] on button at bounding box center [58, 44] width 14 height 14
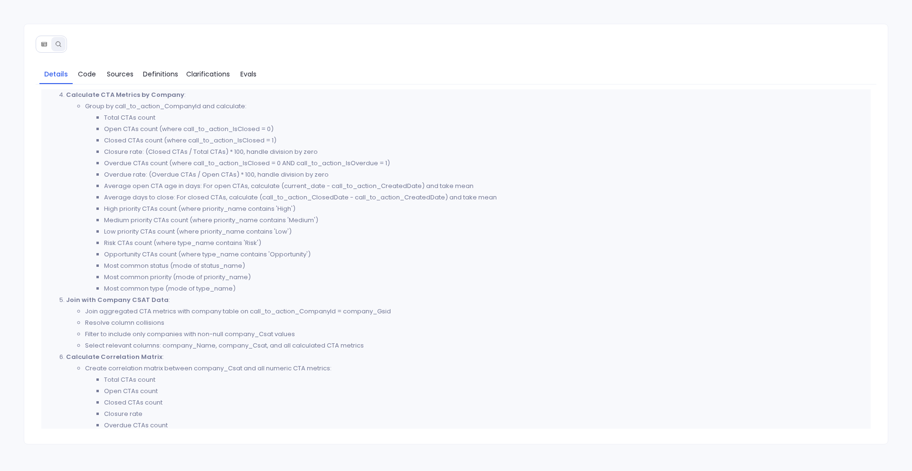
scroll to position [491, 0]
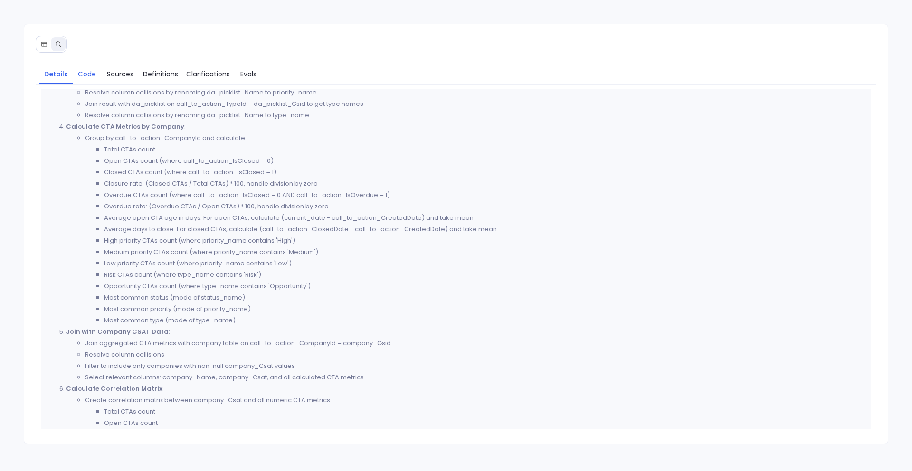
click at [97, 82] on link "Code" at bounding box center [87, 74] width 28 height 20
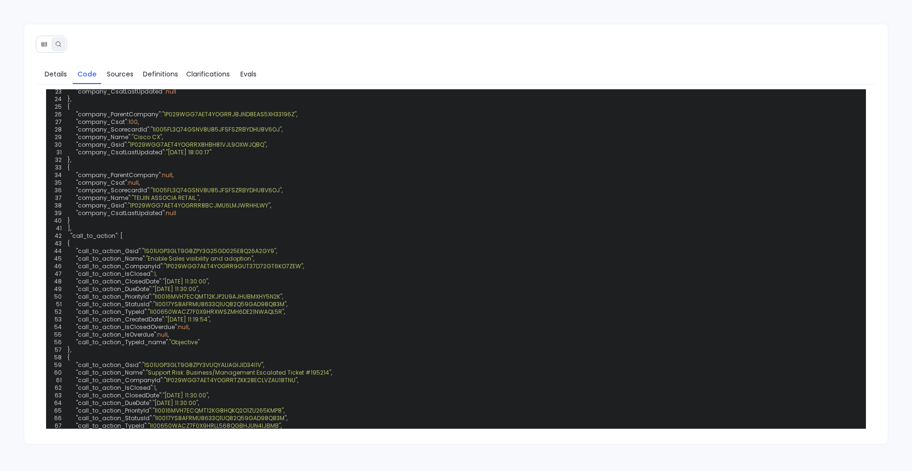
scroll to position [554, 0]
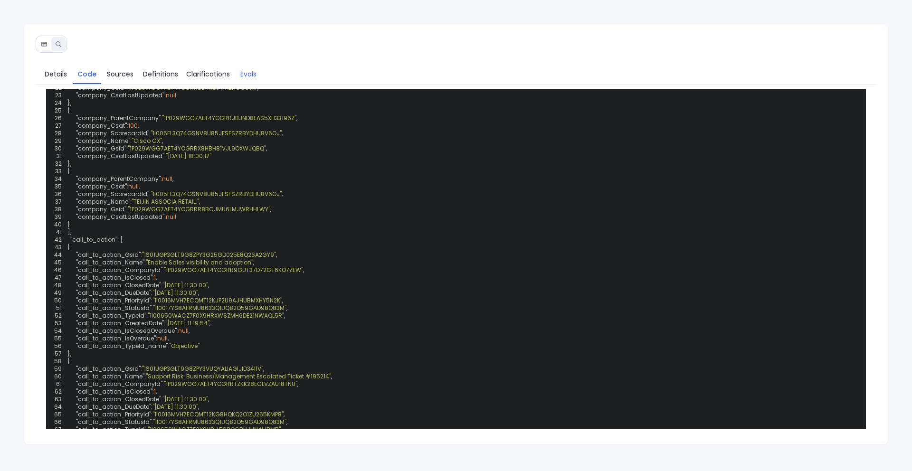
click at [237, 77] on link "Evals" at bounding box center [248, 74] width 28 height 20
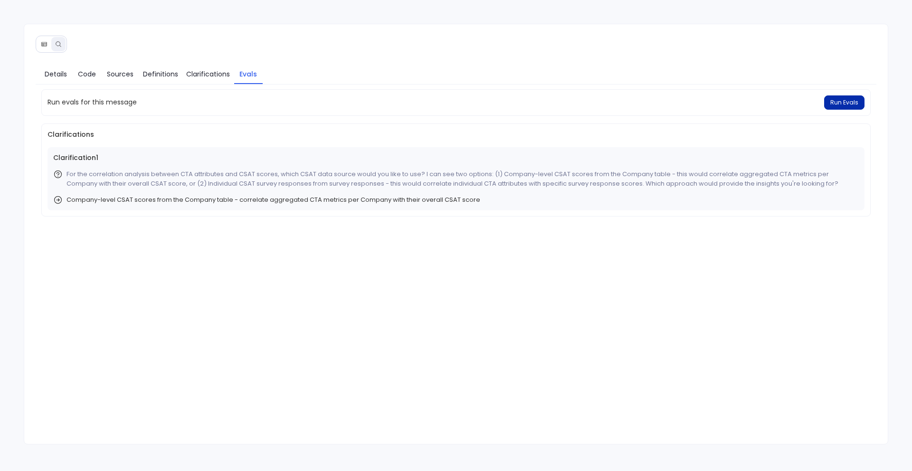
click at [854, 103] on span "Run Evals" at bounding box center [844, 103] width 28 height 8
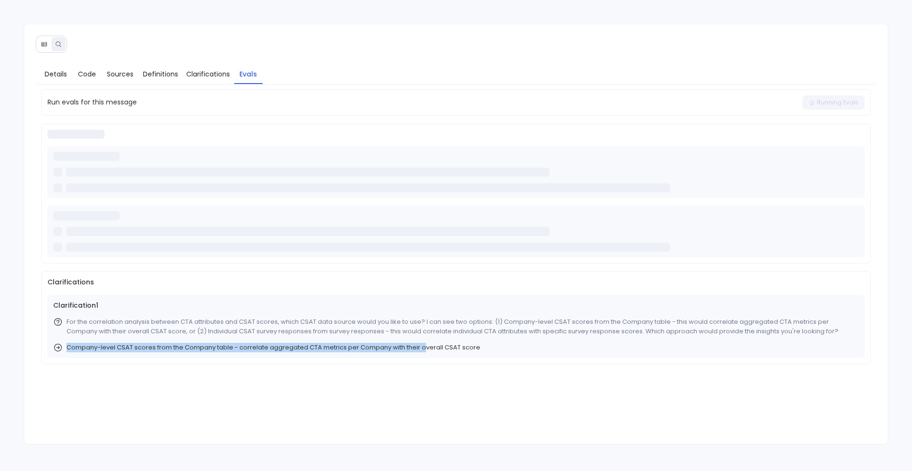
drag, startPoint x: 66, startPoint y: 348, endPoint x: 423, endPoint y: 351, distance: 357.2
click at [423, 351] on span "Company-level CSAT scores from the Company table - correlate aggregated CTA met…" at bounding box center [273, 347] width 414 height 9
click at [385, 353] on div "Clarification 1 For the correlation analysis between CTA attributes and CSAT sc…" at bounding box center [455, 326] width 817 height 63
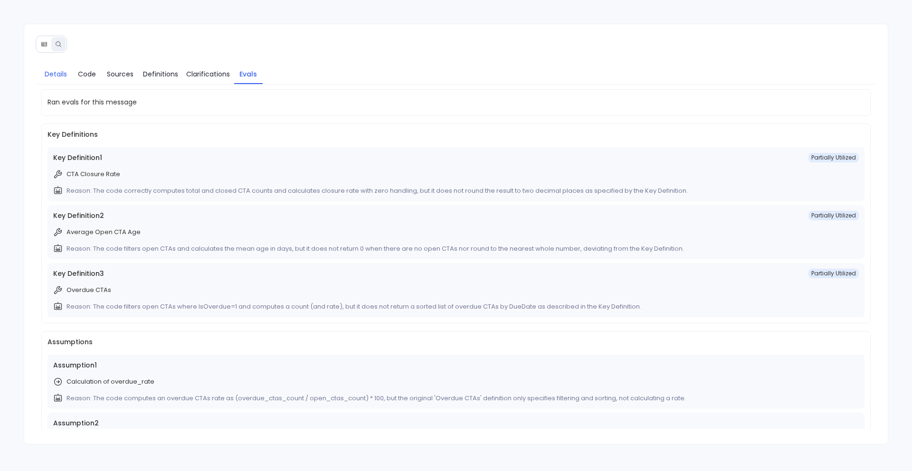
click at [49, 81] on link "Details" at bounding box center [55, 74] width 33 height 20
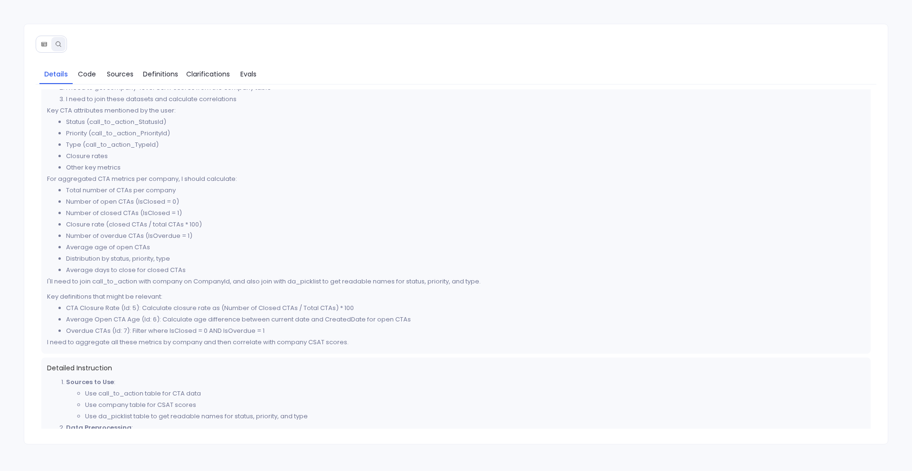
scroll to position [64, 0]
click at [81, 312] on li "CTA Closure Rate (Id: 5): Calculate closure rate as (Number of Closed CTAs / To…" at bounding box center [465, 308] width 799 height 11
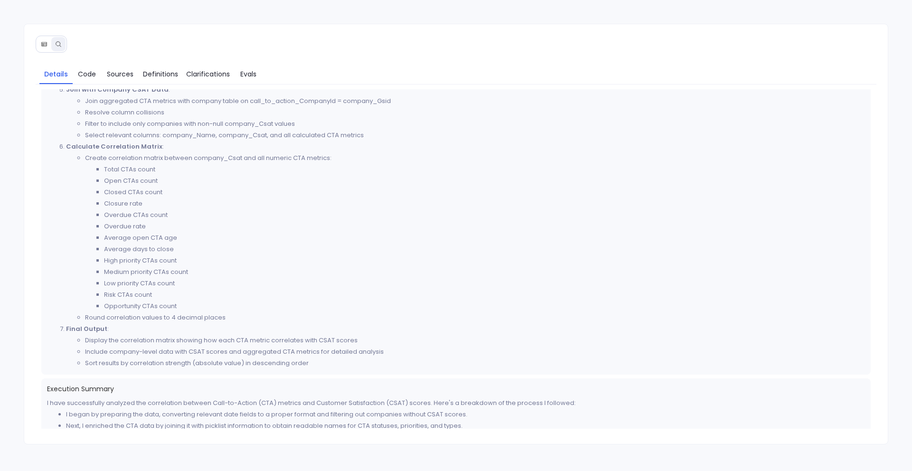
scroll to position [740, 0]
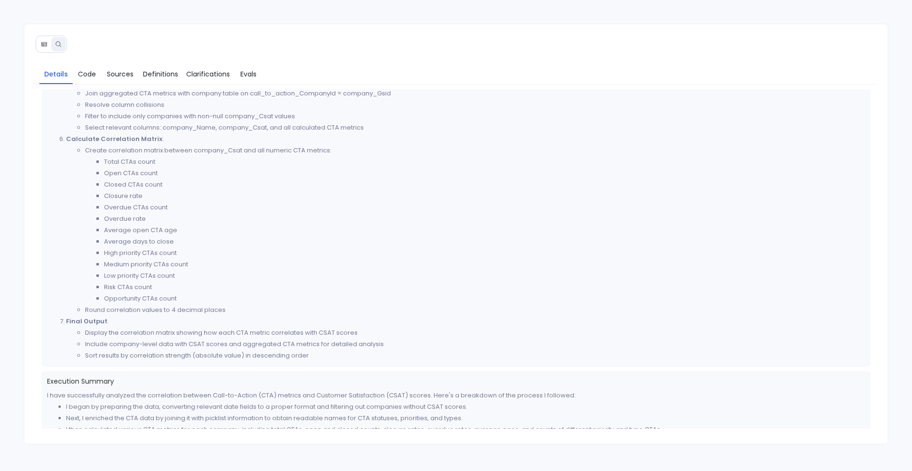
click at [49, 47] on button at bounding box center [44, 44] width 14 height 14
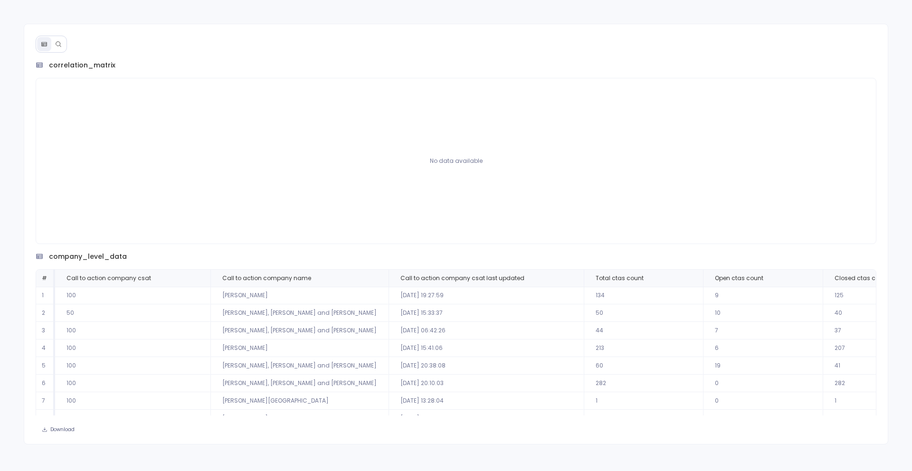
click at [64, 44] on button at bounding box center [58, 44] width 14 height 14
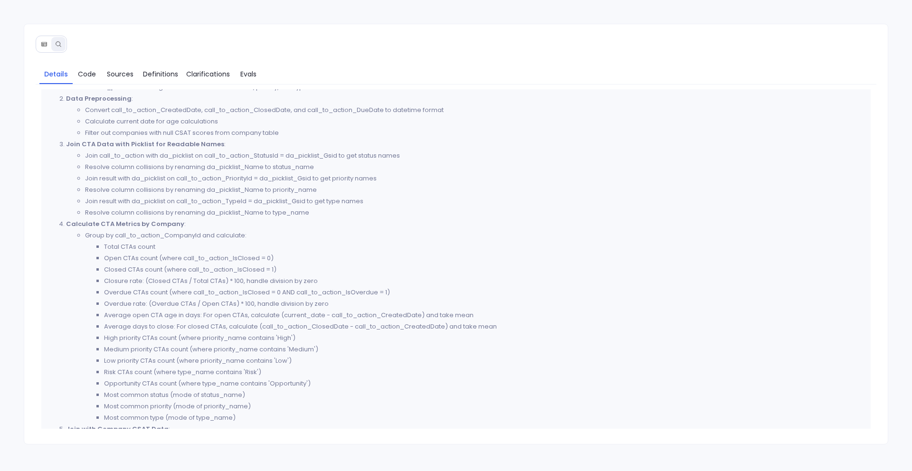
scroll to position [406, 0]
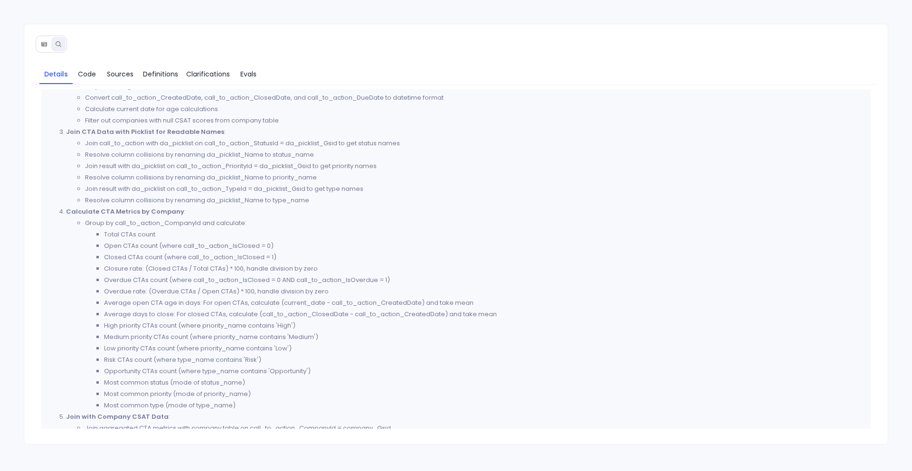
click at [45, 47] on button at bounding box center [44, 44] width 14 height 14
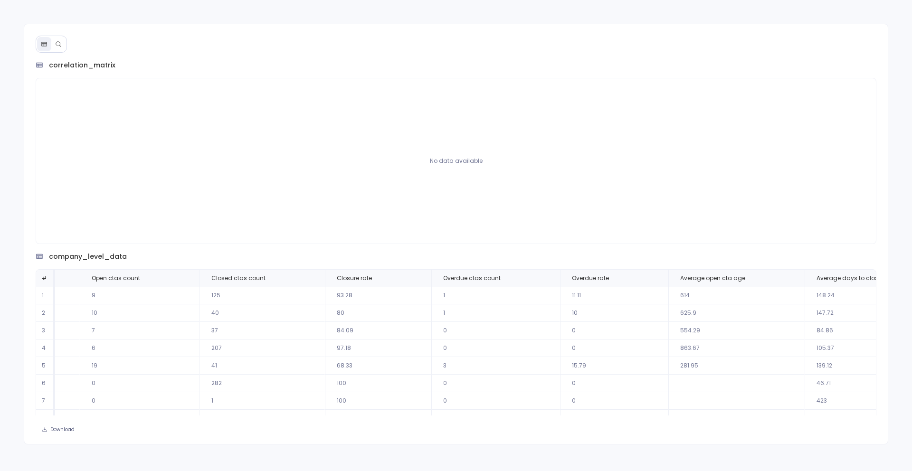
scroll to position [0, 693]
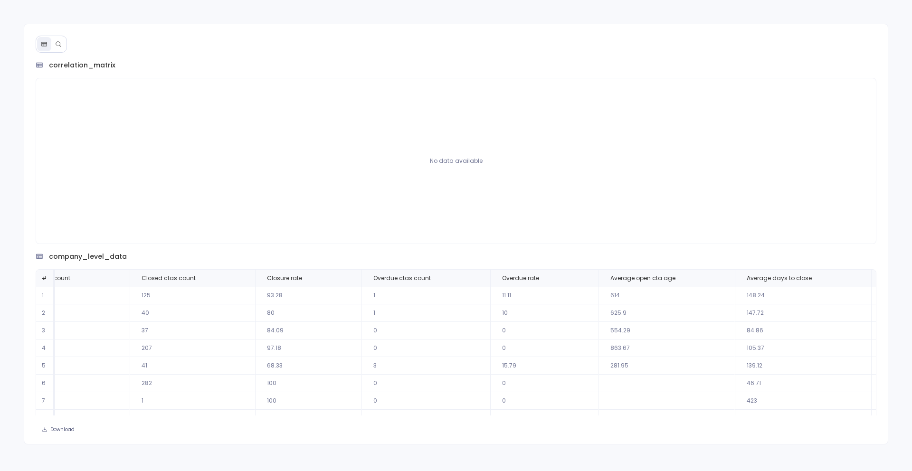
click at [59, 44] on icon at bounding box center [58, 43] width 5 height 5
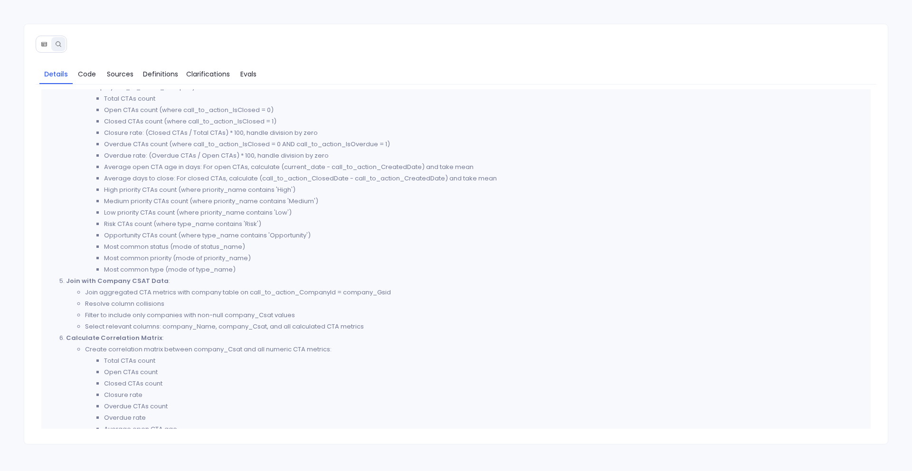
scroll to position [541, 0]
drag, startPoint x: 85, startPoint y: 293, endPoint x: 99, endPoint y: 290, distance: 14.1
click at [99, 290] on li "Join aggregated CTA metrics with company table on call_to_action_CompanyId = co…" at bounding box center [475, 293] width 780 height 11
click at [394, 294] on li "Join aggregated CTA metrics with company table on call_to_action_CompanyId = co…" at bounding box center [475, 293] width 780 height 11
drag, startPoint x: 394, startPoint y: 294, endPoint x: 171, endPoint y: 306, distance: 223.1
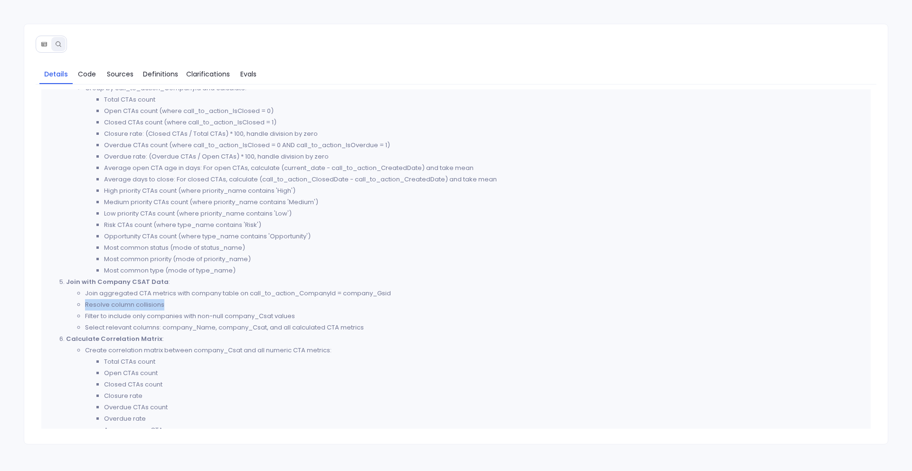
click at [171, 306] on ul "Join aggregated CTA metrics with company table on call_to_action_CompanyId = co…" at bounding box center [465, 311] width 799 height 46
click at [85, 316] on li "Filter to include only companies with non-null company_Csat values" at bounding box center [475, 316] width 780 height 11
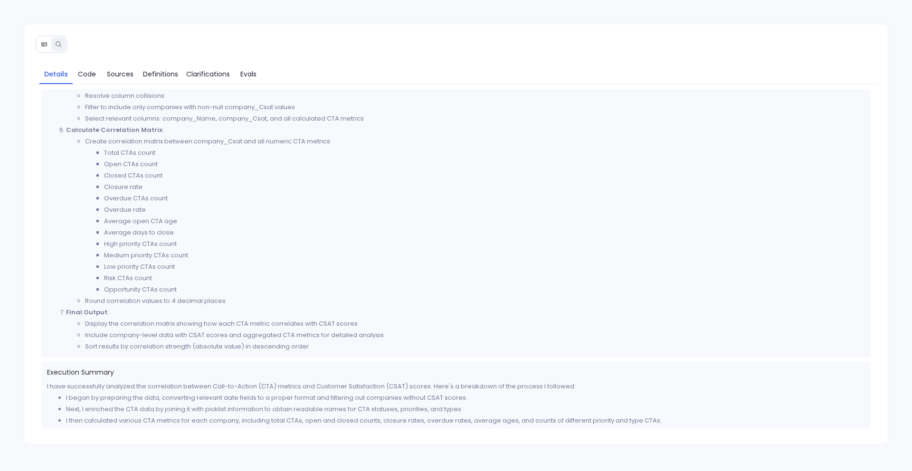
scroll to position [764, 0]
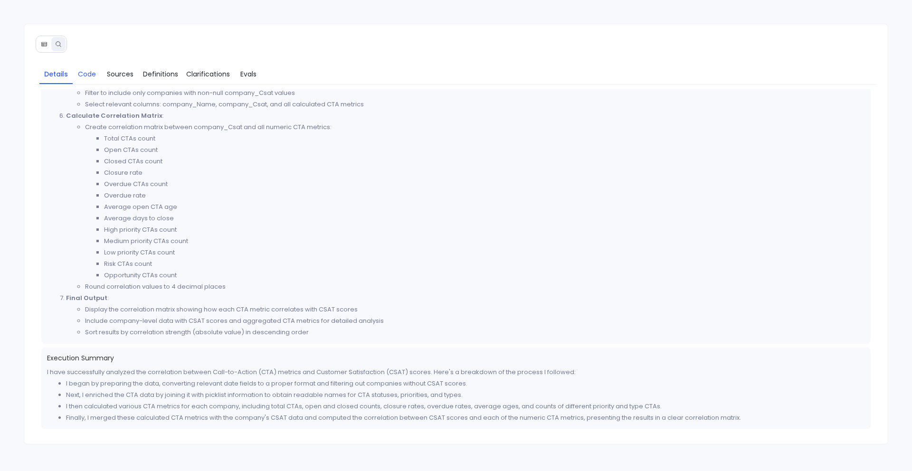
click at [82, 74] on span "Code" at bounding box center [87, 74] width 18 height 10
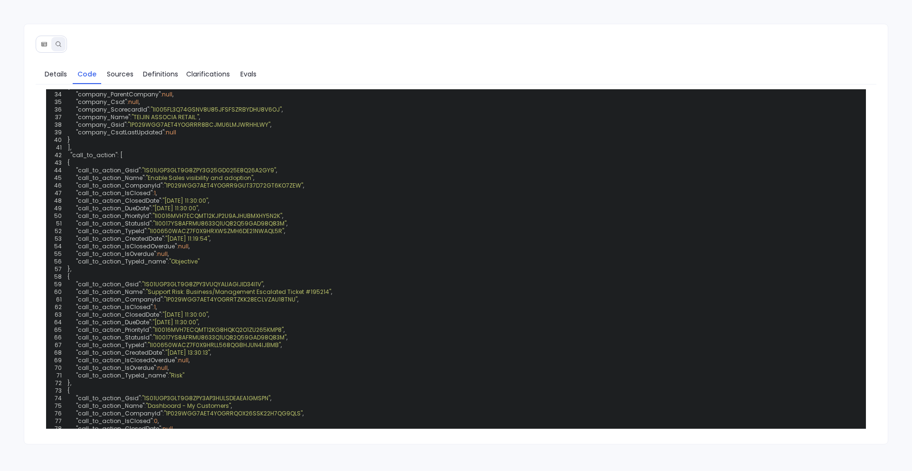
scroll to position [638, 0]
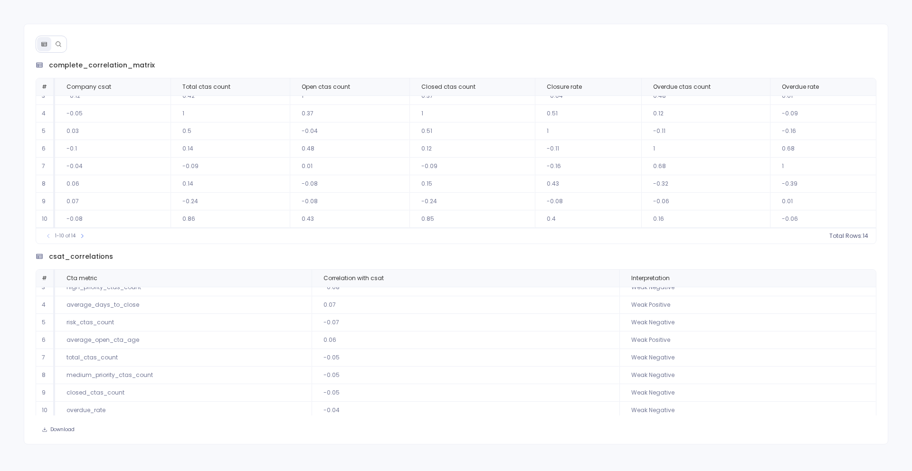
scroll to position [19, 0]
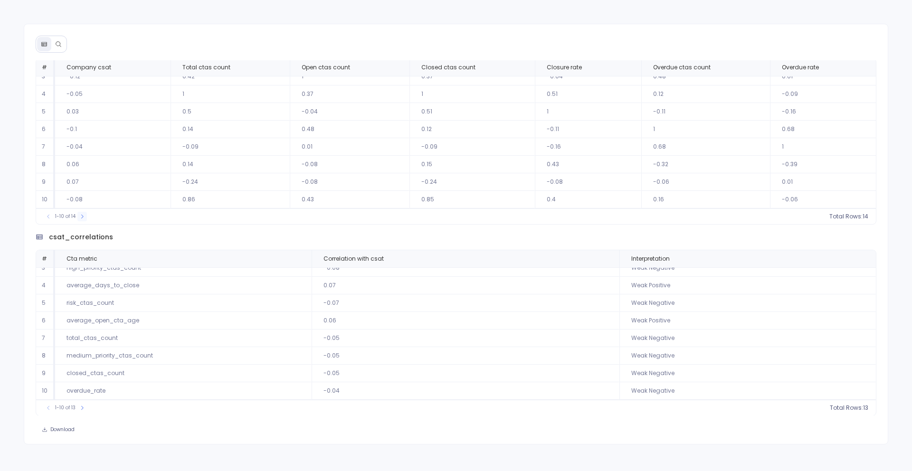
click at [83, 214] on icon at bounding box center [82, 217] width 6 height 6
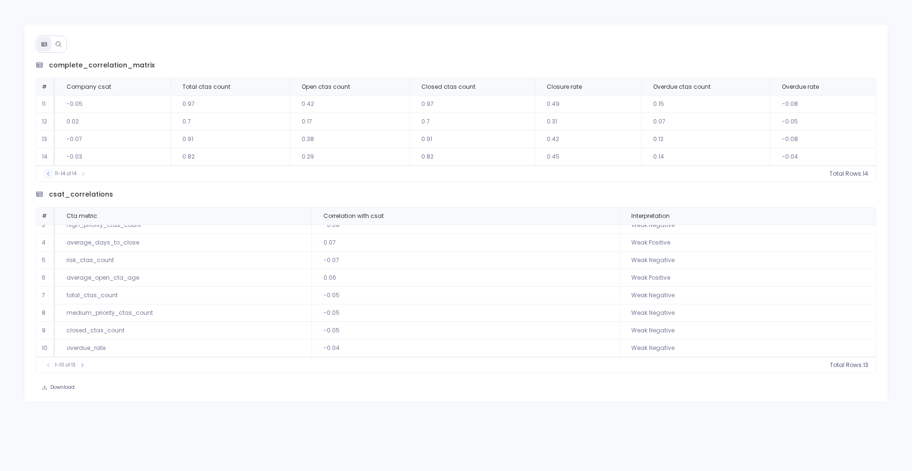
click at [47, 179] on button at bounding box center [48, 173] width 9 height 9
